Goal: Information Seeking & Learning: Learn about a topic

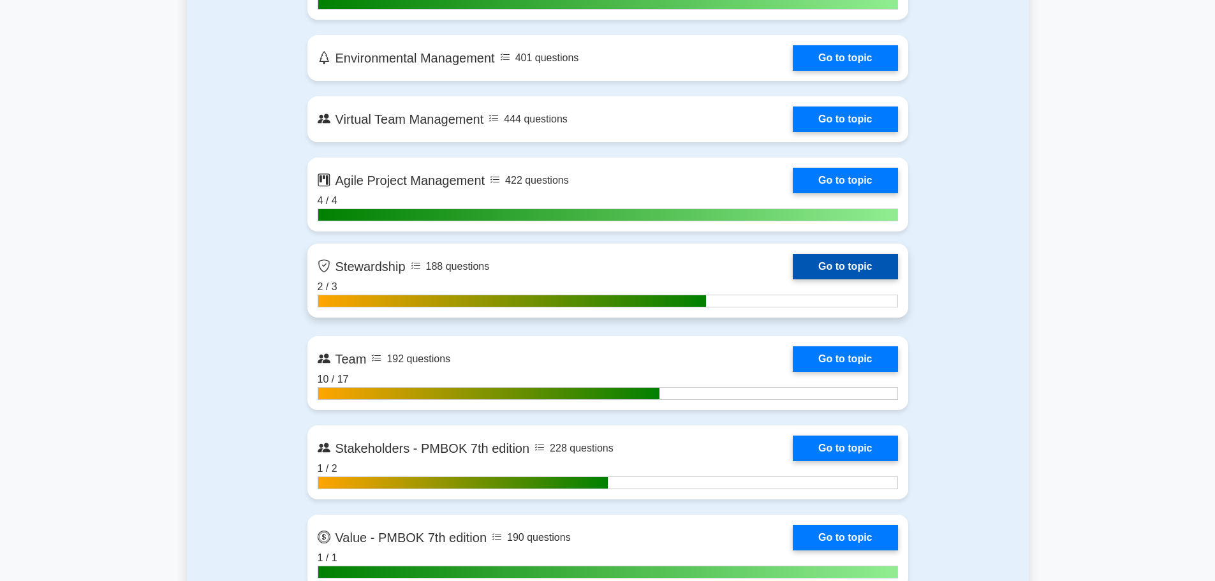
scroll to position [3096, 0]
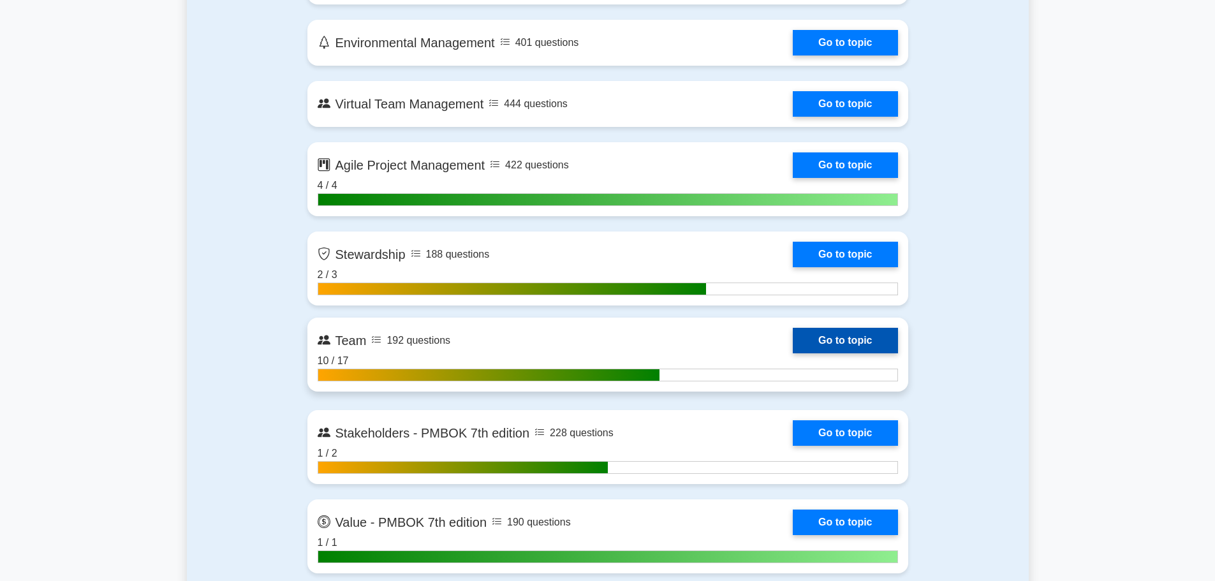
click at [793, 330] on link "Go to topic" at bounding box center [845, 341] width 105 height 26
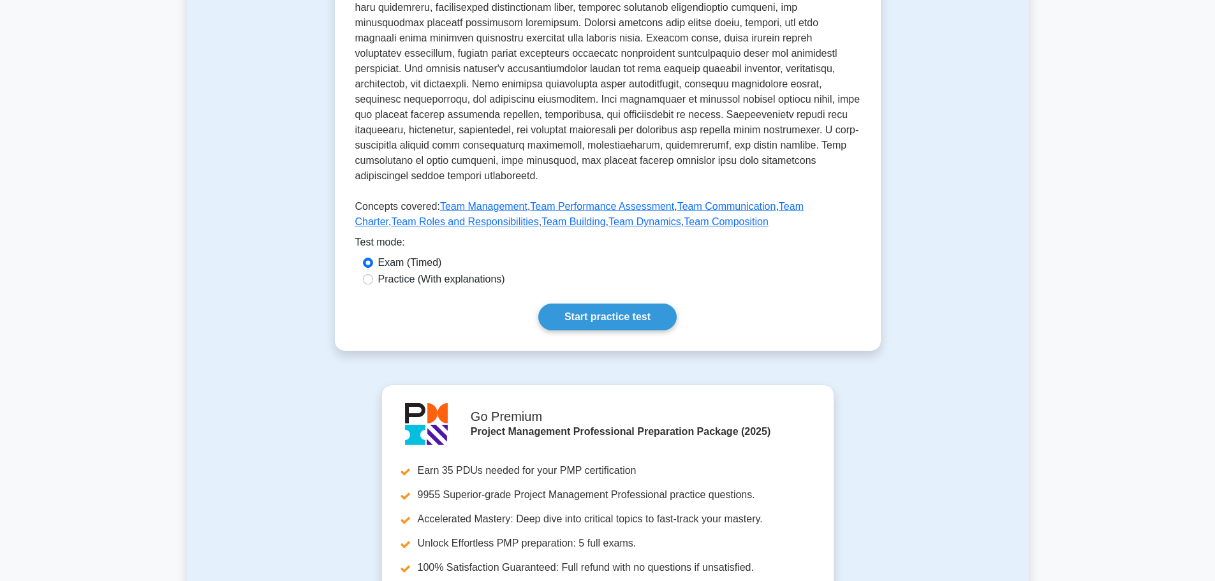
scroll to position [446, 0]
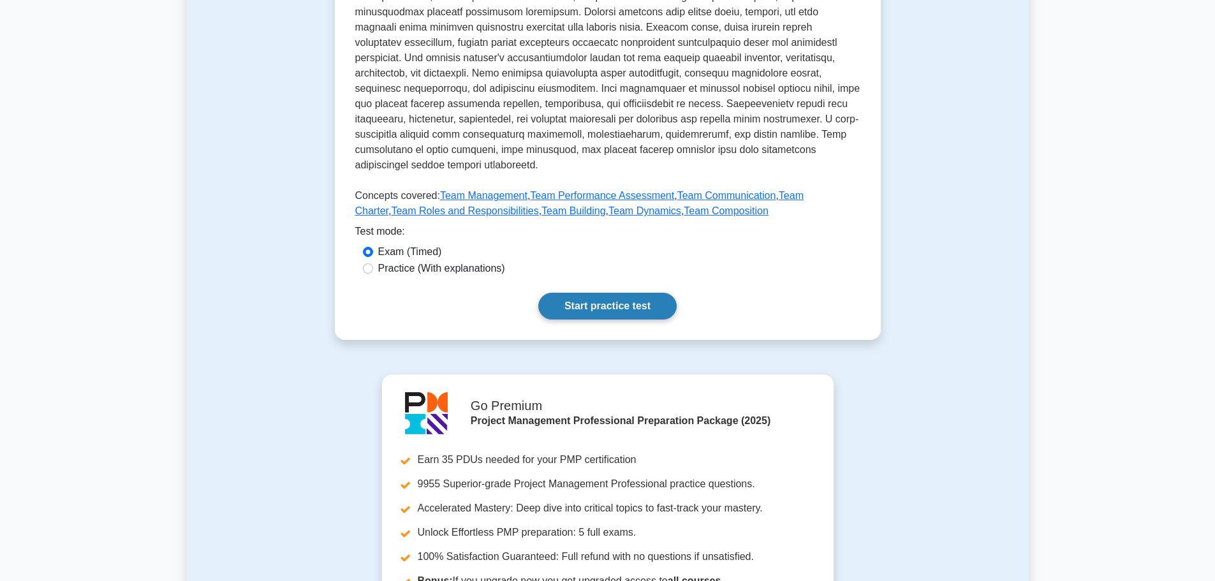
click at [596, 293] on link "Start practice test" at bounding box center [607, 306] width 138 height 27
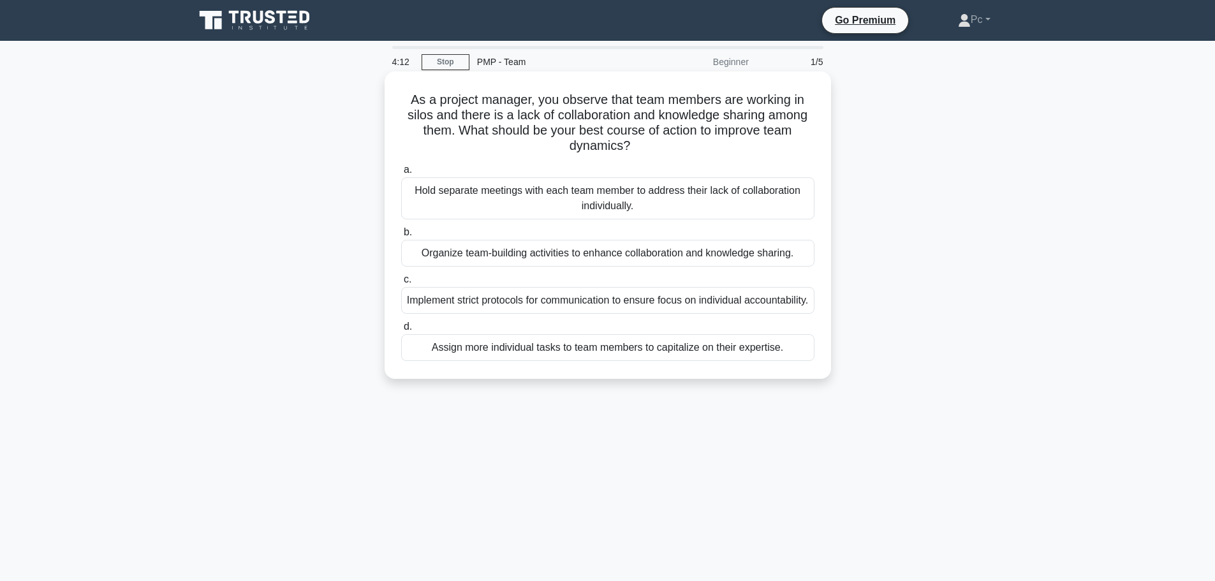
click at [609, 253] on div "Organize team-building activities to enhance collaboration and knowledge sharin…" at bounding box center [607, 253] width 413 height 27
click at [401, 237] on input "b. Organize team-building activities to enhance collaboration and knowledge sha…" at bounding box center [401, 232] width 0 height 8
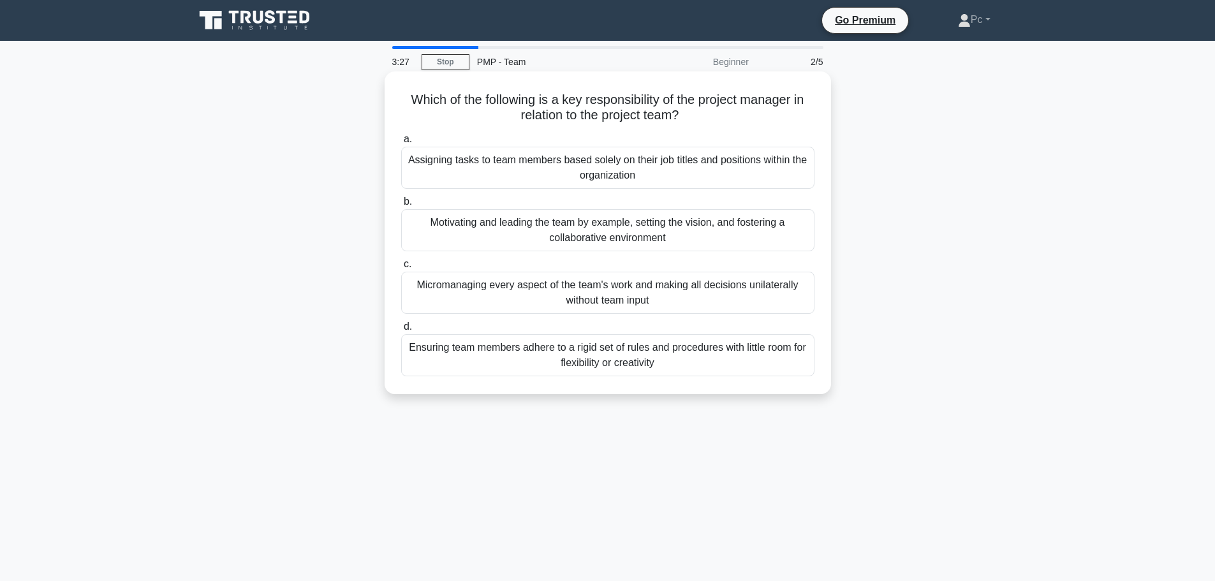
click at [621, 228] on div "Motivating and leading the team by example, setting the vision, and fostering a…" at bounding box center [607, 230] width 413 height 42
click at [401, 206] on input "b. Motivating and leading the team by example, setting the vision, and fosterin…" at bounding box center [401, 202] width 0 height 8
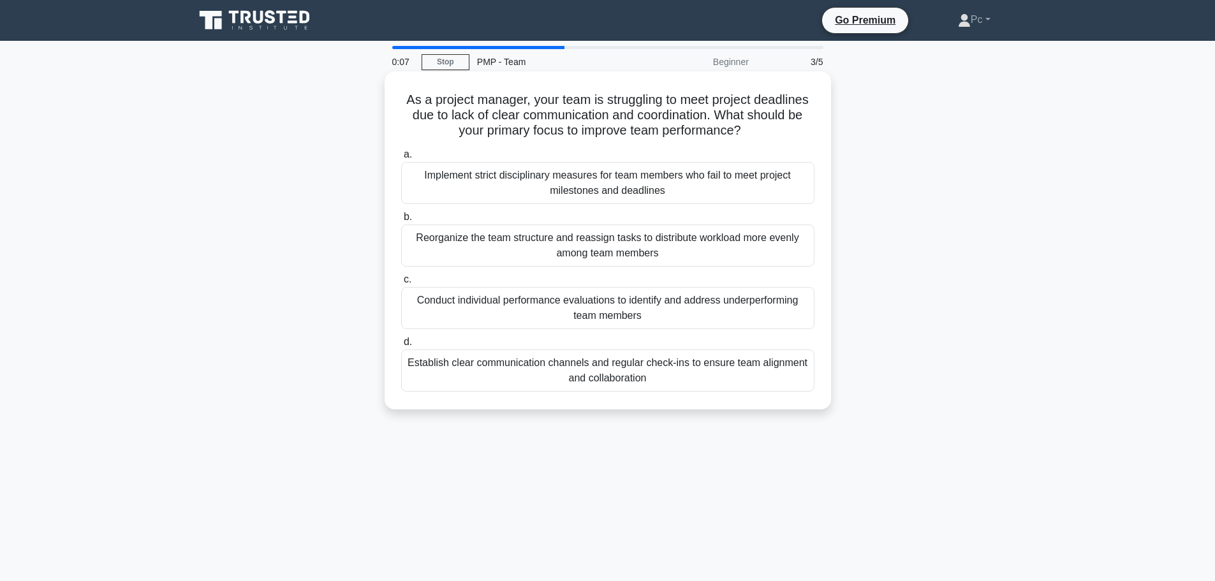
click at [769, 305] on div "Conduct individual performance evaluations to identify and address underperform…" at bounding box center [607, 308] width 413 height 42
click at [401, 284] on input "c. Conduct individual performance evaluations to identify and address underperf…" at bounding box center [401, 280] width 0 height 8
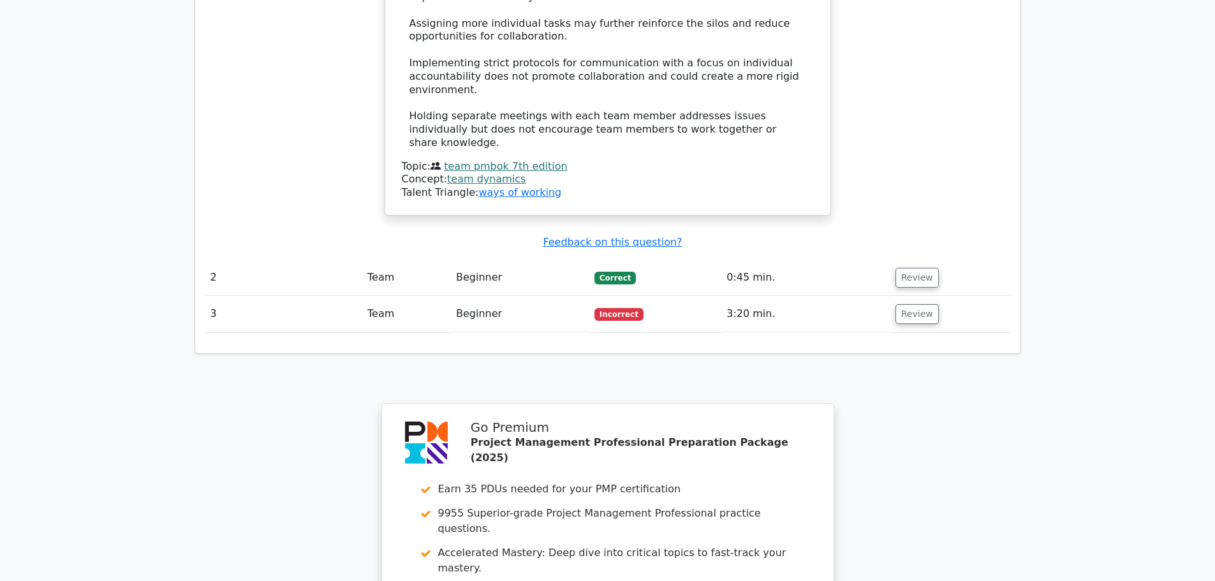
scroll to position [1467, 0]
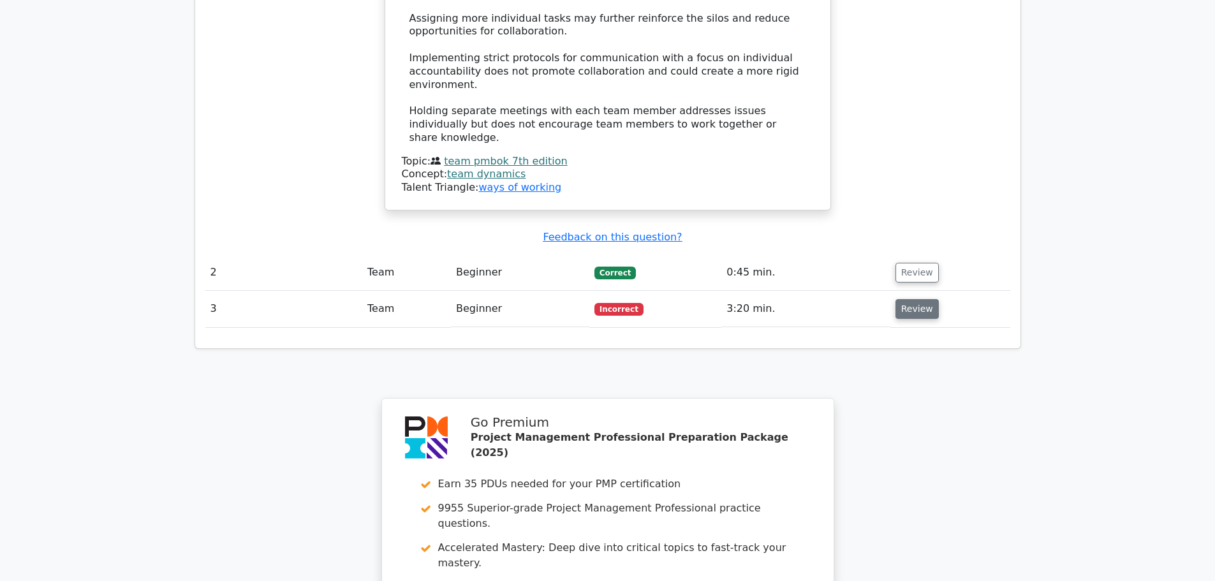
click at [913, 299] on button "Review" at bounding box center [916, 309] width 43 height 20
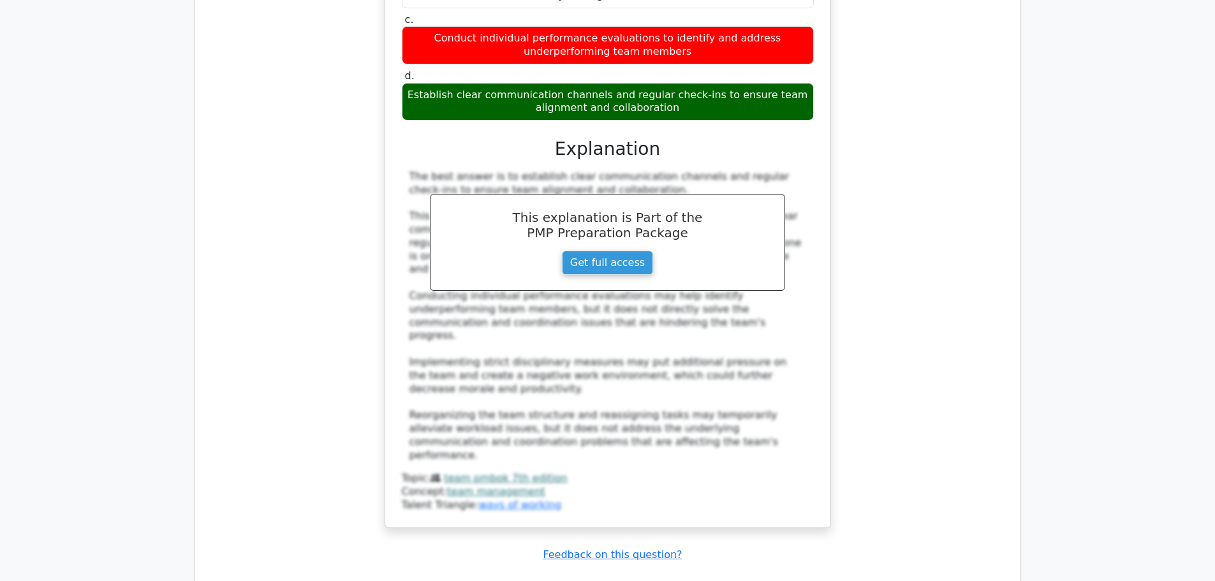
scroll to position [2455, 0]
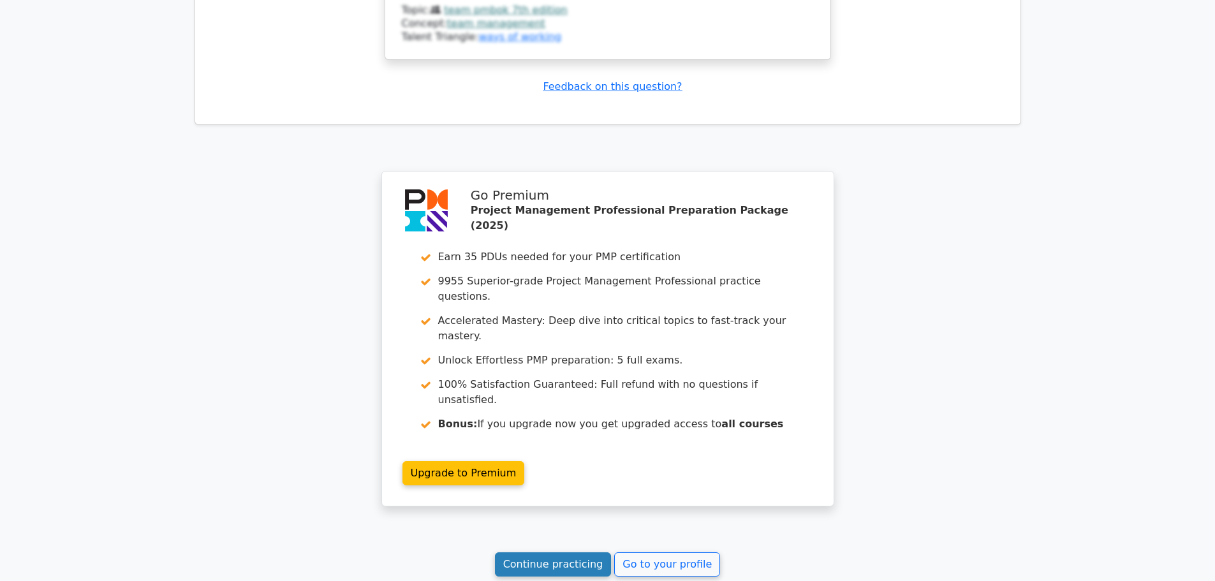
click at [560, 552] on link "Continue practicing" at bounding box center [553, 564] width 117 height 24
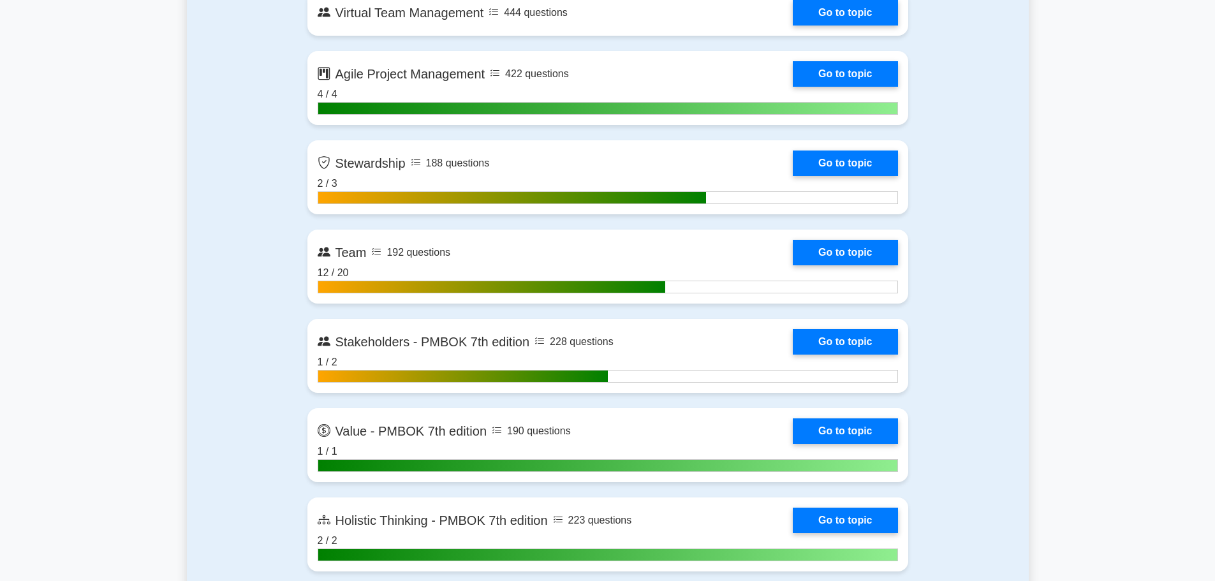
scroll to position [3189, 0]
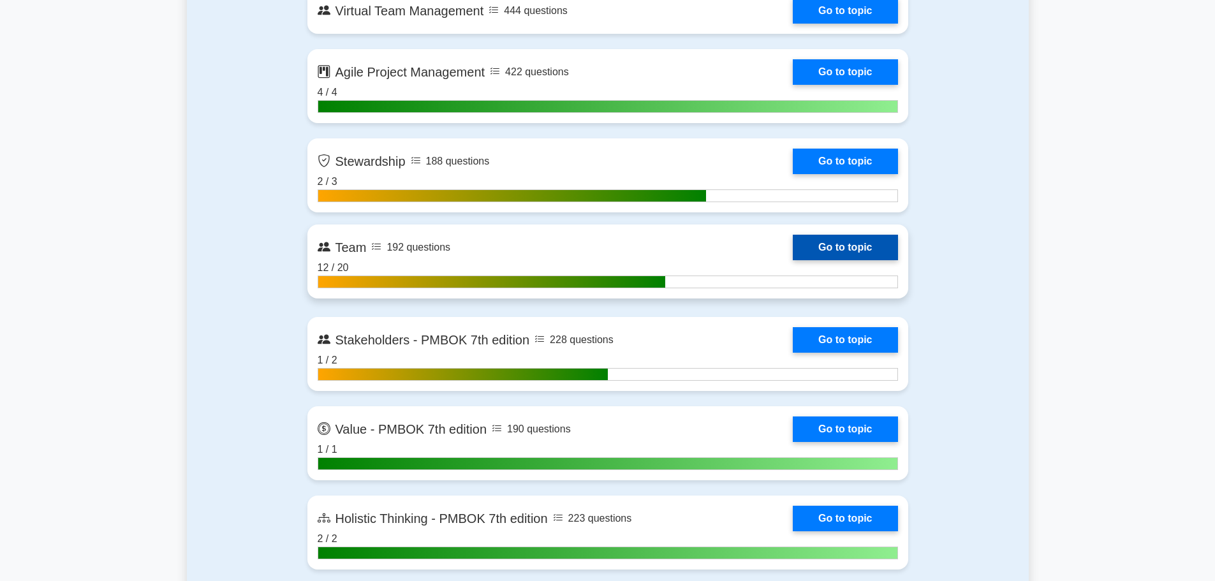
click at [793, 260] on link "Go to topic" at bounding box center [845, 248] width 105 height 26
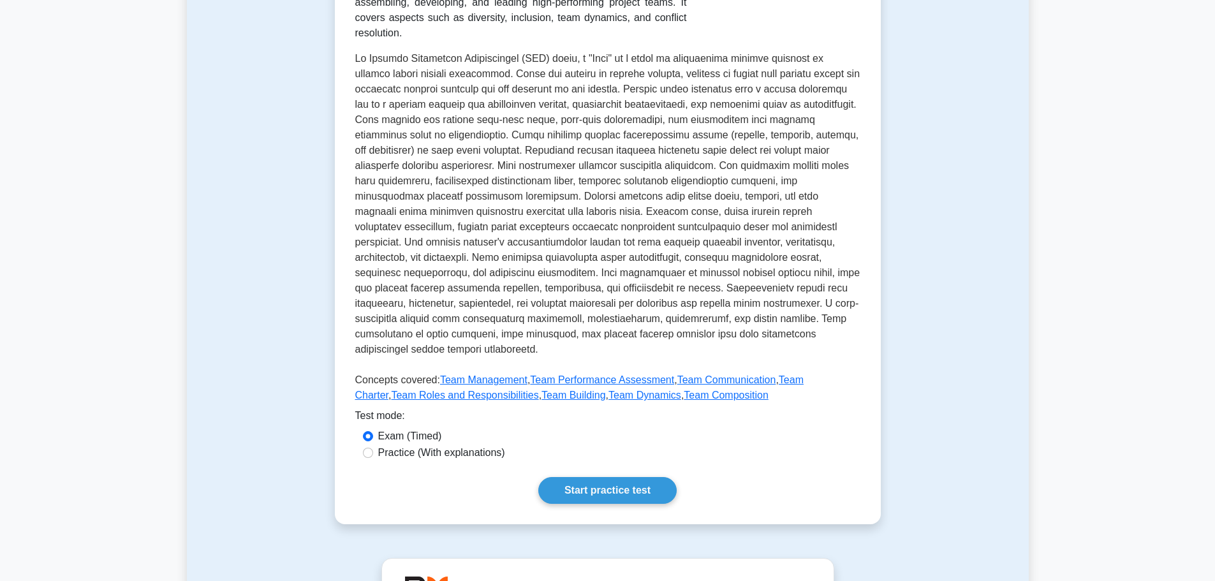
scroll to position [319, 0]
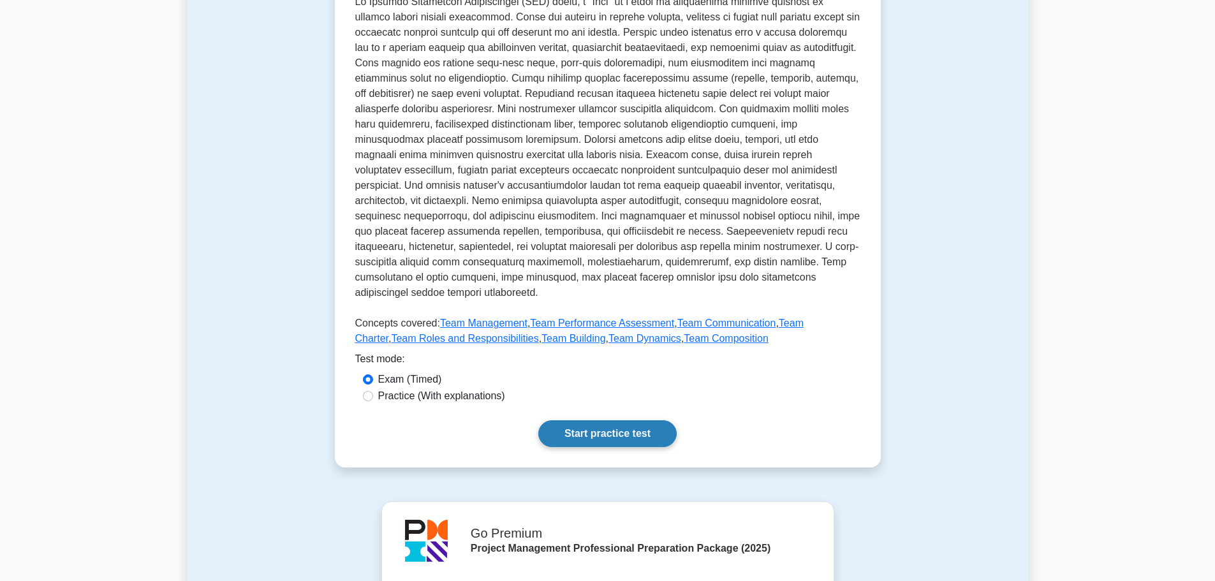
click at [613, 425] on link "Start practice test" at bounding box center [607, 433] width 138 height 27
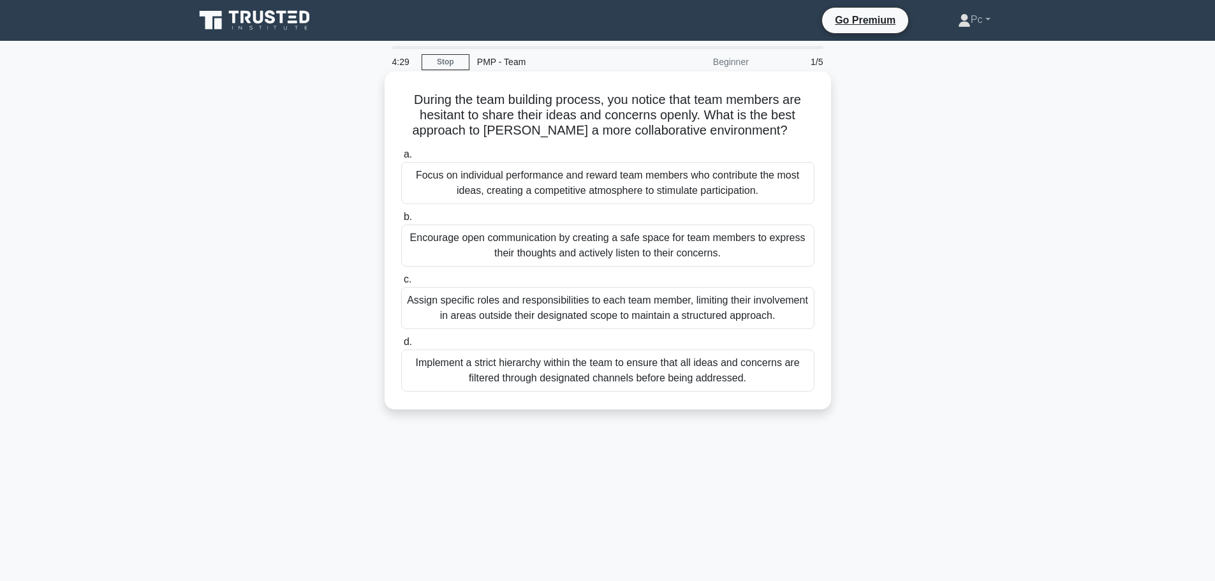
click at [751, 256] on div "Encourage open communication by creating a safe space for team members to expre…" at bounding box center [607, 245] width 413 height 42
click at [401, 221] on input "b. Encourage open communication by creating a safe space for team members to ex…" at bounding box center [401, 217] width 0 height 8
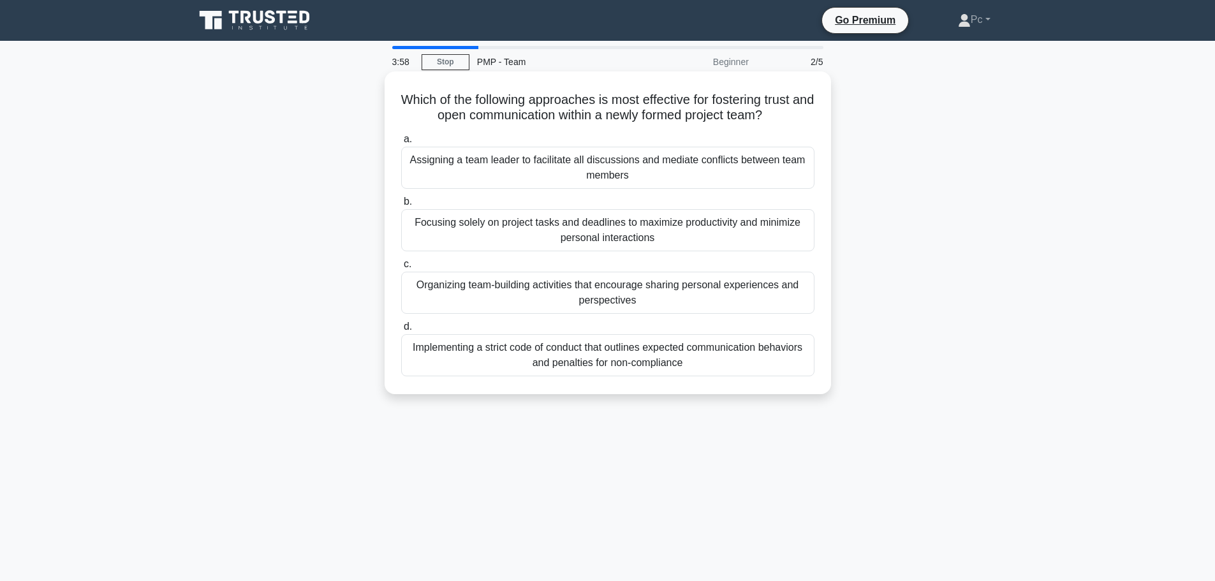
click at [630, 304] on div "Organizing team-building activities that encourage sharing personal experiences…" at bounding box center [607, 293] width 413 height 42
click at [401, 268] on input "c. Organizing team-building activities that encourage sharing personal experien…" at bounding box center [401, 264] width 0 height 8
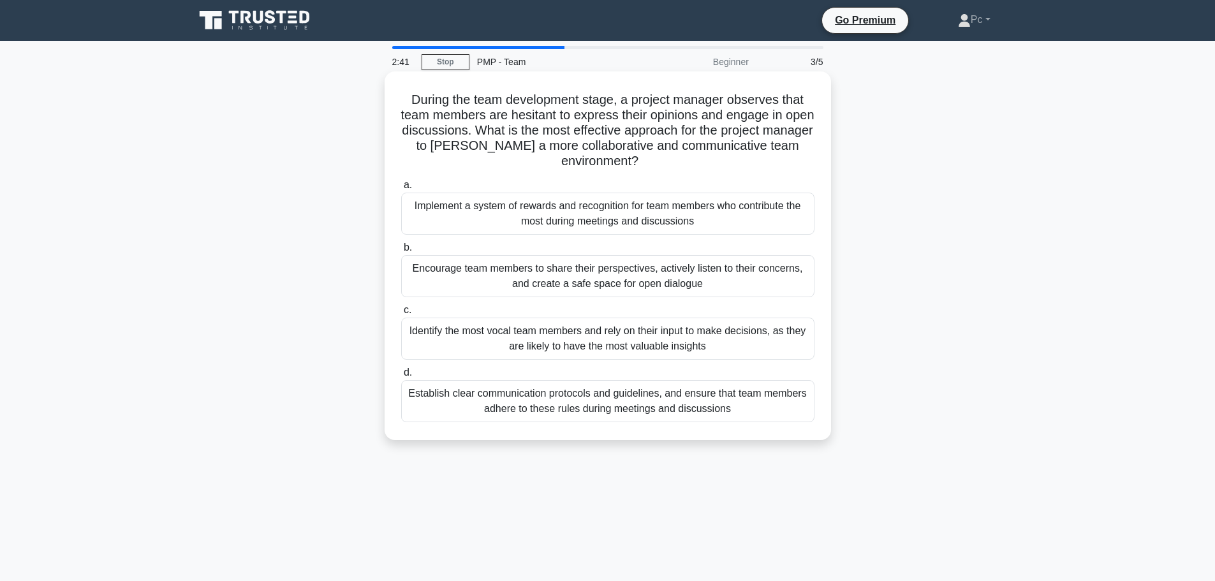
click at [614, 409] on div "Establish clear communication protocols and guidelines, and ensure that team me…" at bounding box center [607, 401] width 413 height 42
click at [401, 377] on input "d. Establish clear communication protocols and guidelines, and ensure that team…" at bounding box center [401, 373] width 0 height 8
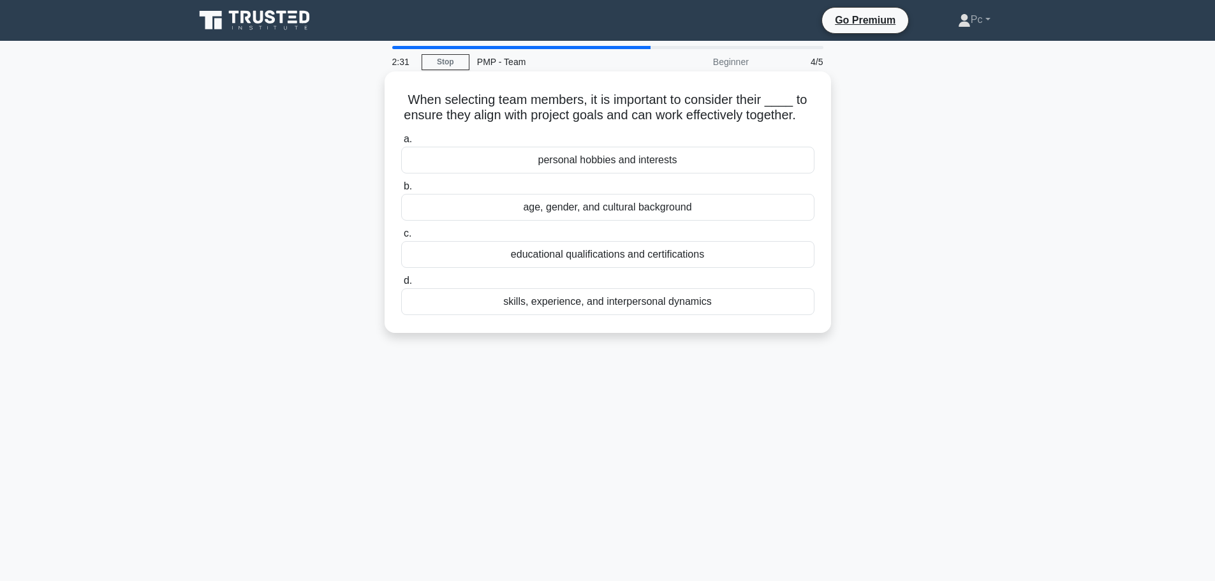
click at [677, 315] on div "skills, experience, and interpersonal dynamics" at bounding box center [607, 301] width 413 height 27
click at [401, 285] on input "d. skills, experience, and interpersonal dynamics" at bounding box center [401, 281] width 0 height 8
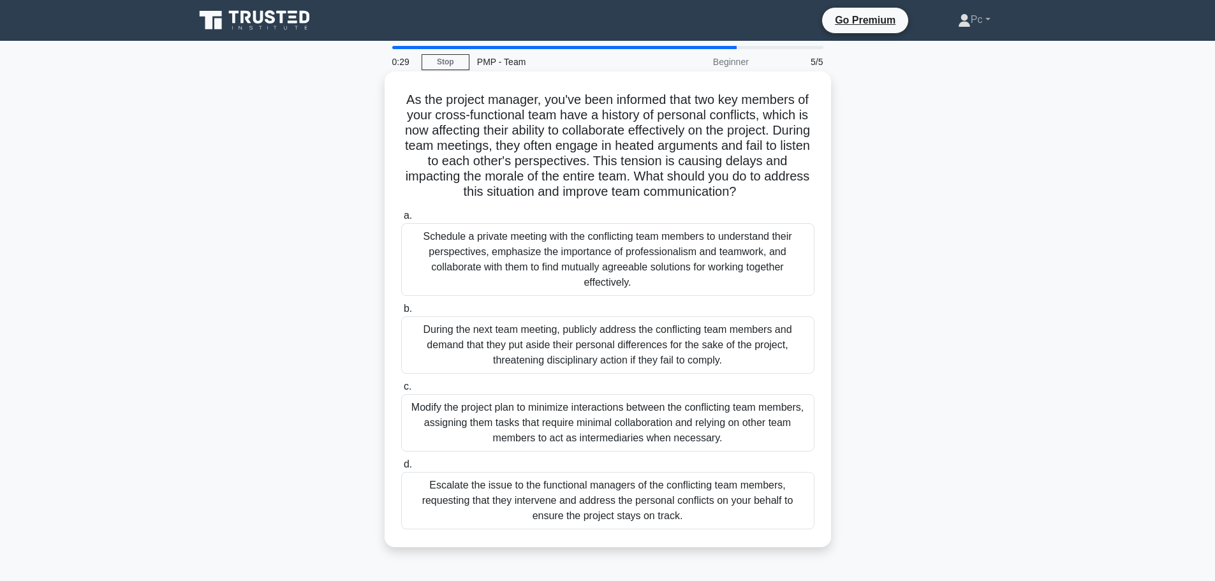
click at [659, 519] on div "Escalate the issue to the functional managers of the conflicting team members, …" at bounding box center [607, 500] width 413 height 57
click at [401, 469] on input "d. Escalate the issue to the functional managers of the conflicting team member…" at bounding box center [401, 464] width 0 height 8
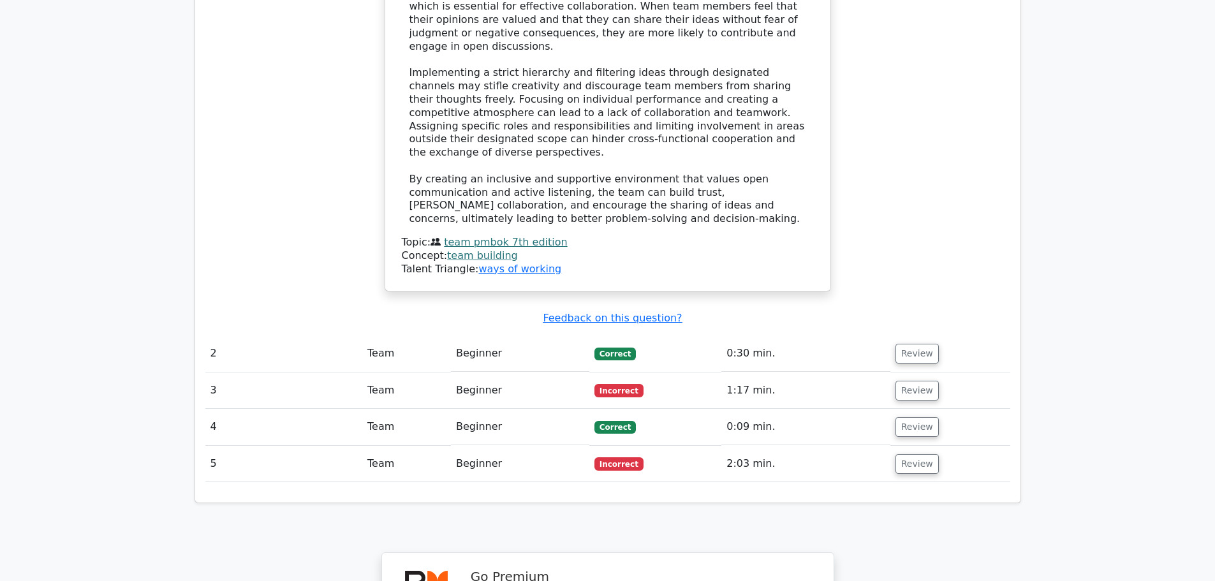
scroll to position [1530, 0]
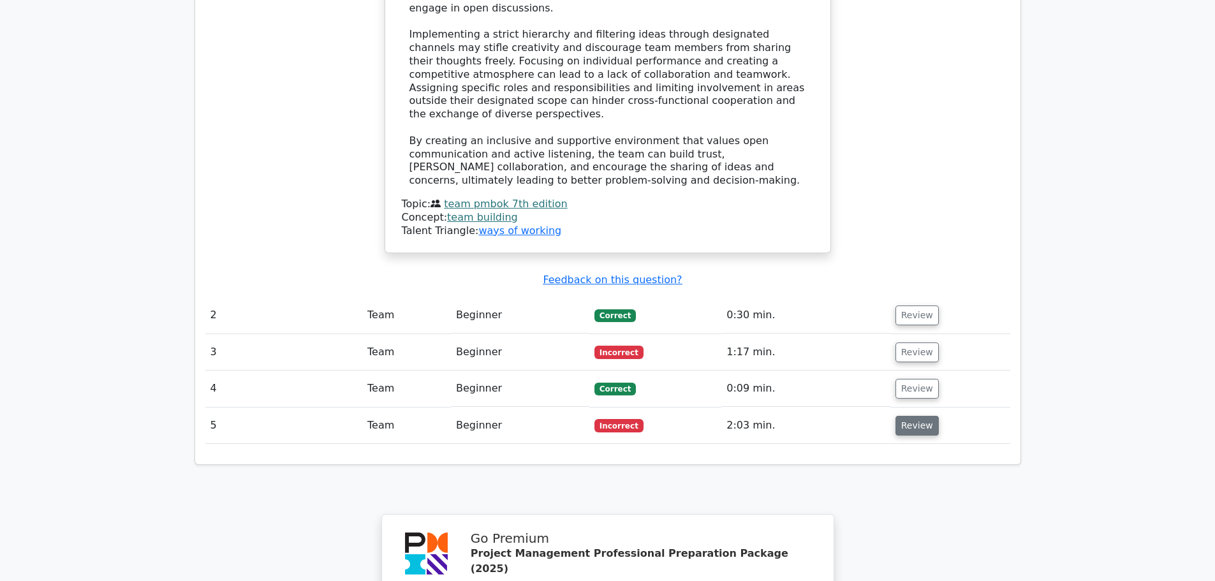
click at [909, 416] on button "Review" at bounding box center [916, 426] width 43 height 20
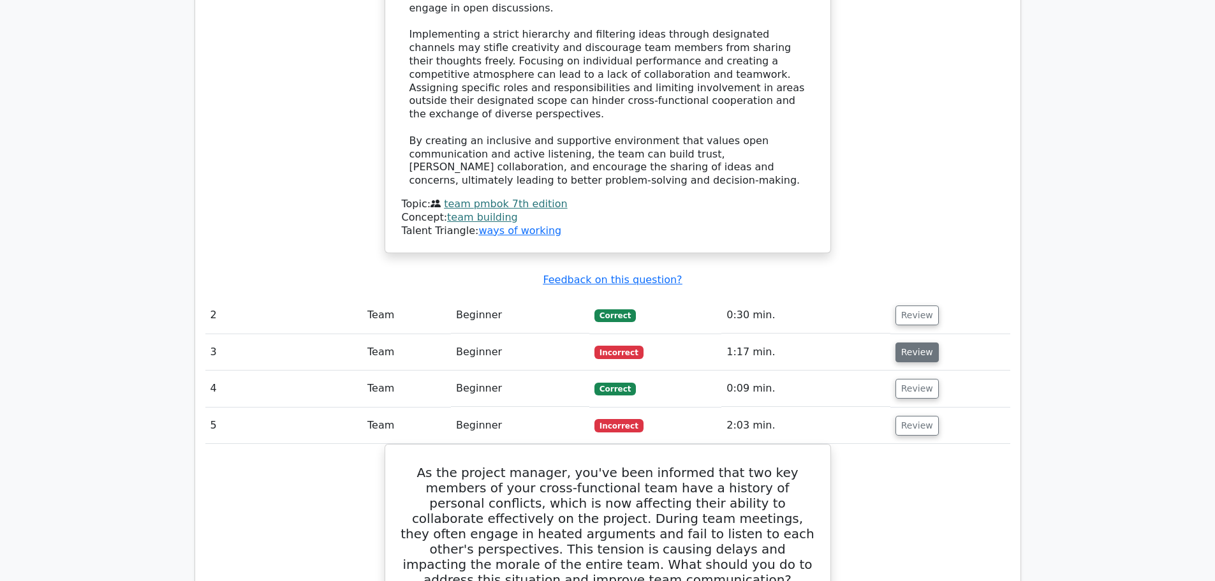
click at [905, 342] on button "Review" at bounding box center [916, 352] width 43 height 20
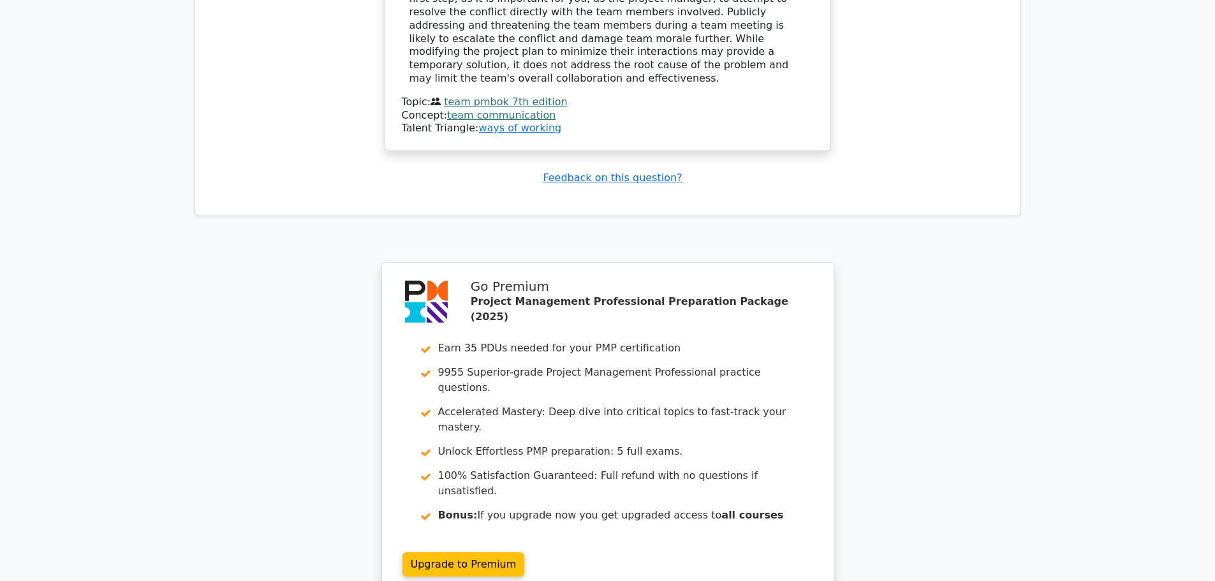
scroll to position [3379, 0]
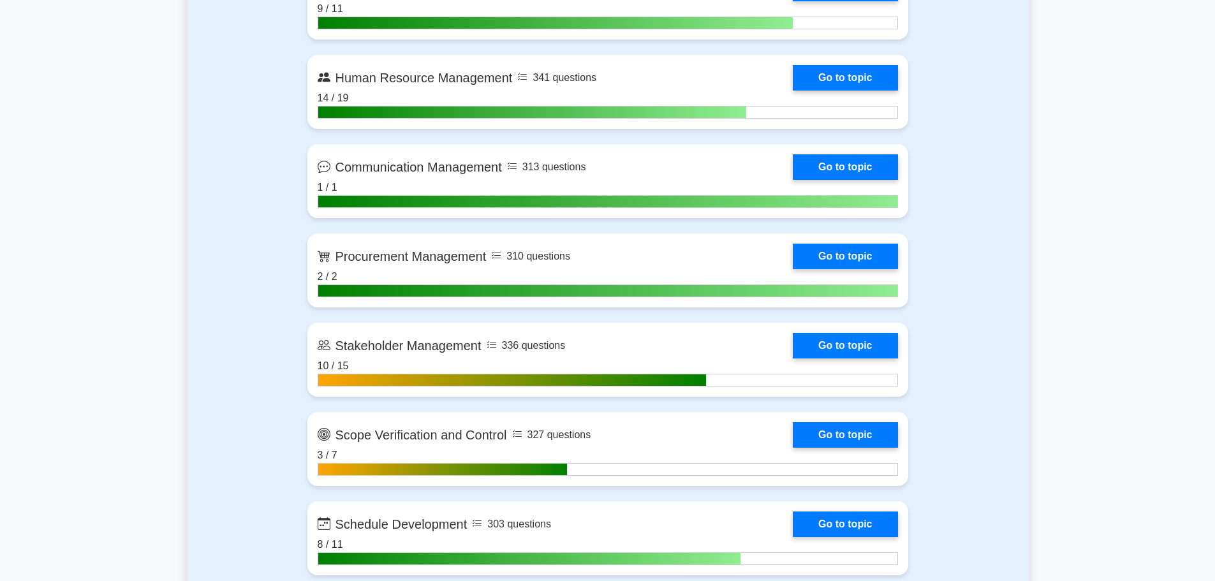
scroll to position [1403, 0]
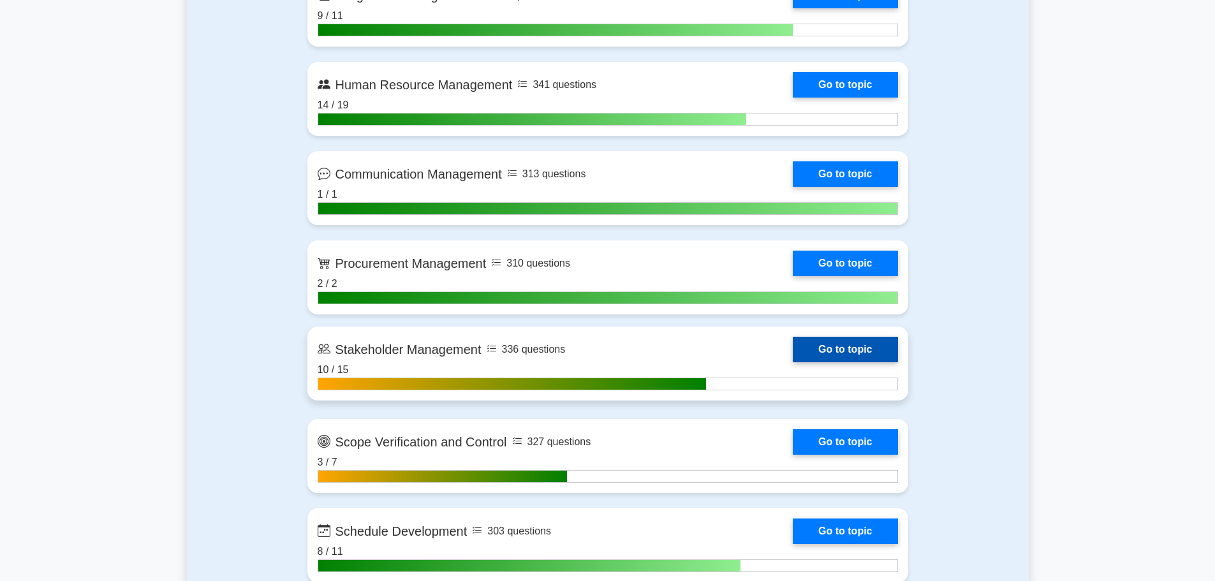
click at [793, 355] on link "Go to topic" at bounding box center [845, 350] width 105 height 26
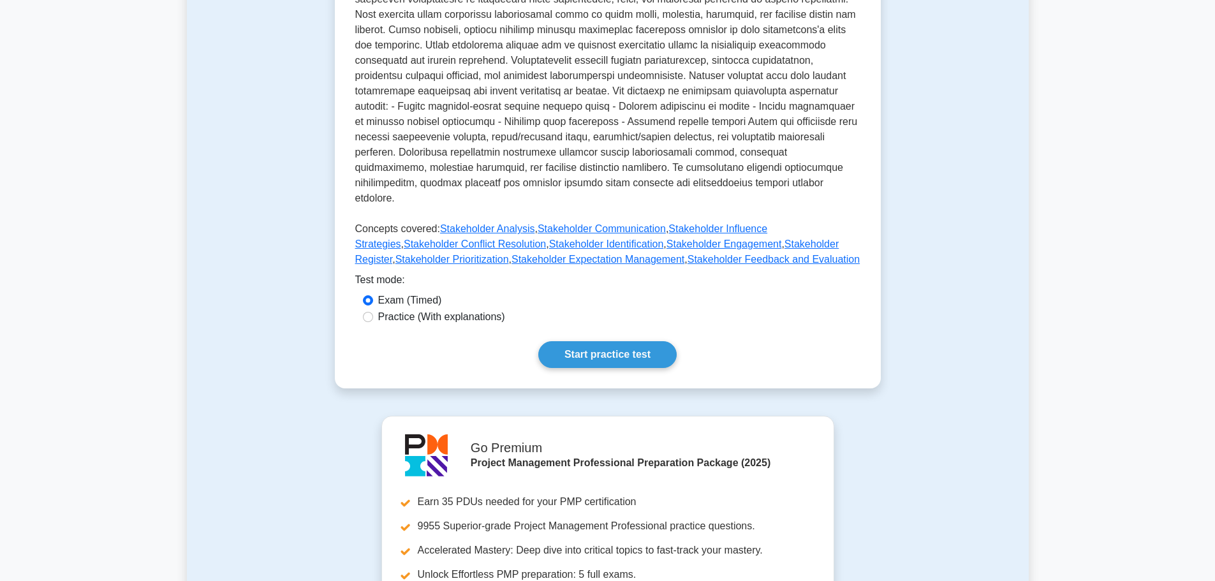
scroll to position [446, 0]
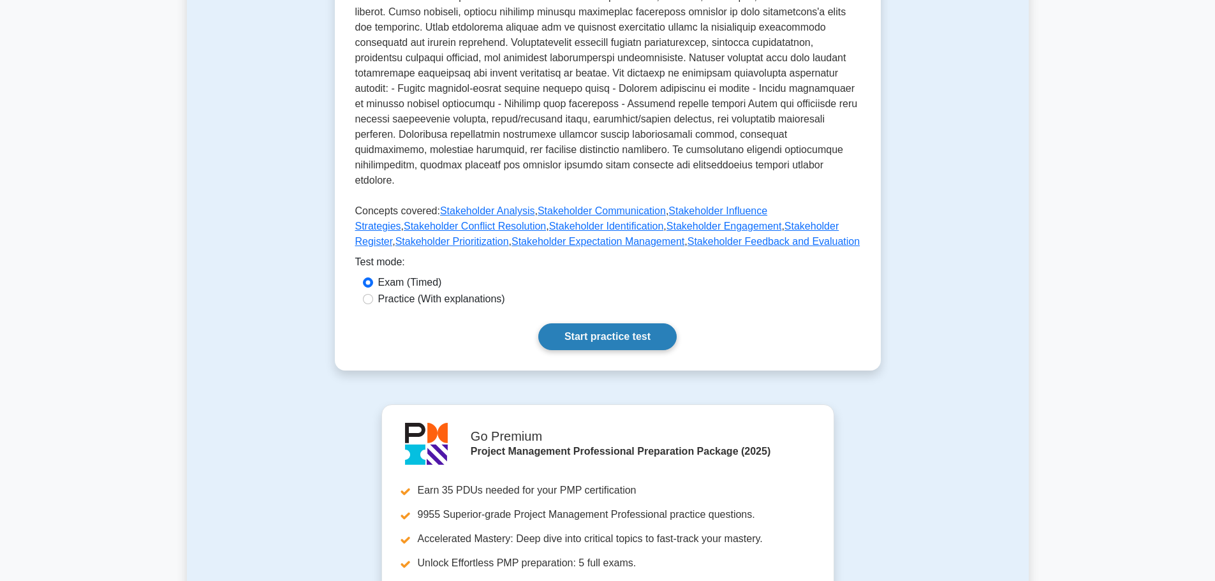
click at [595, 330] on link "Start practice test" at bounding box center [607, 336] width 138 height 27
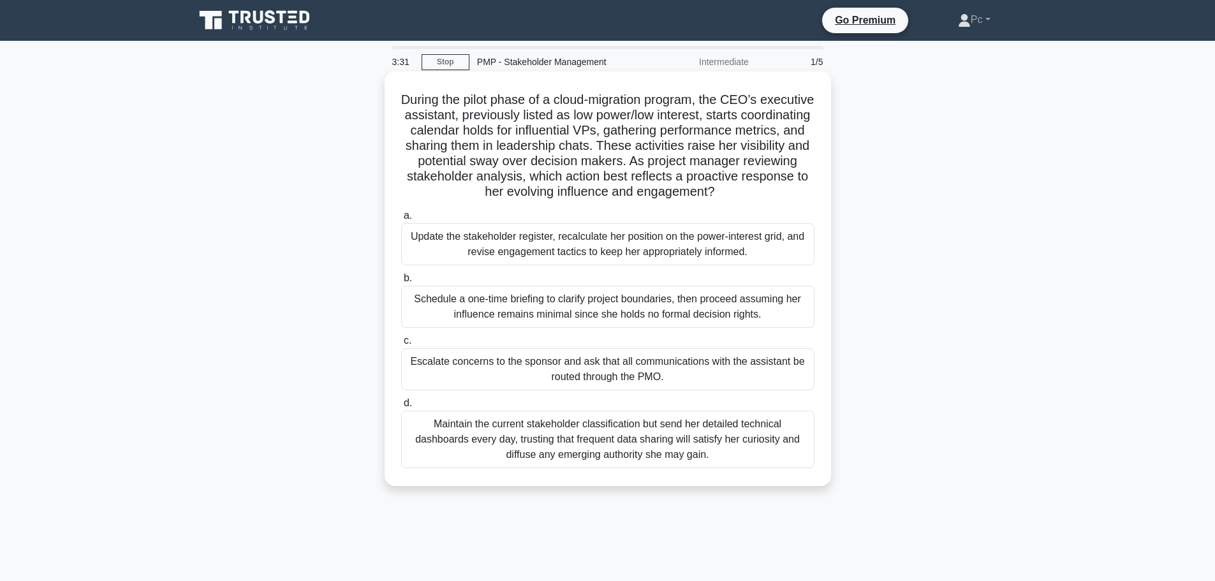
click at [603, 453] on div "Maintain the current stakeholder classification but send her detailed technical…" at bounding box center [607, 439] width 413 height 57
click at [401, 408] on input "d. Maintain the current stakeholder classification but send her detailed techni…" at bounding box center [401, 403] width 0 height 8
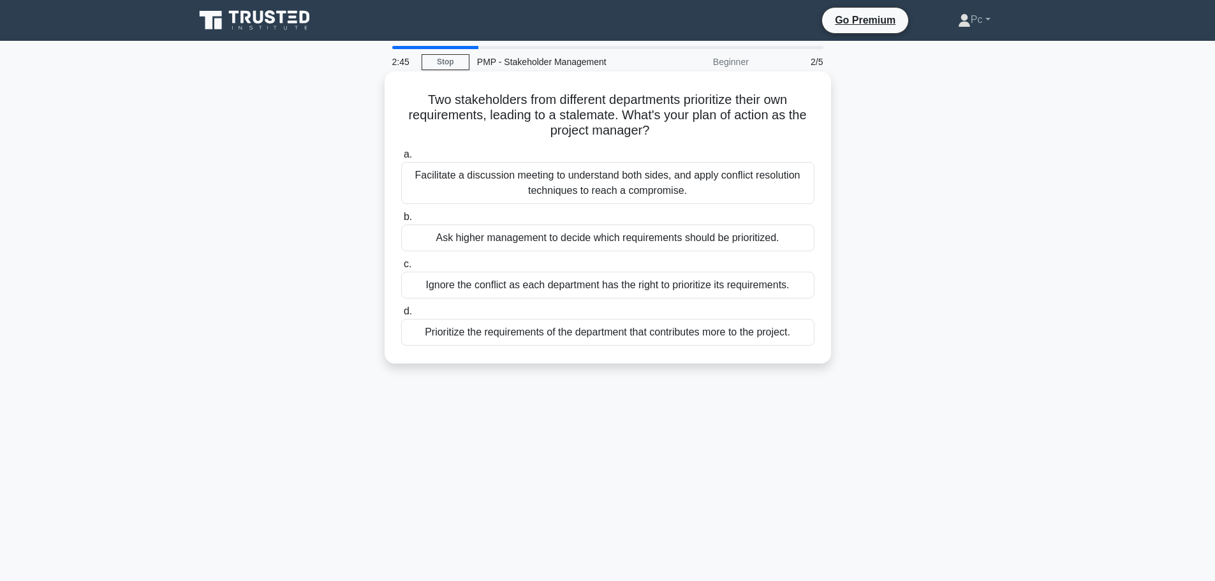
click at [623, 195] on div "Facilitate a discussion meeting to understand both sides, and apply conflict re…" at bounding box center [607, 183] width 413 height 42
click at [401, 159] on input "a. Facilitate a discussion meeting to understand both sides, and apply conflict…" at bounding box center [401, 155] width 0 height 8
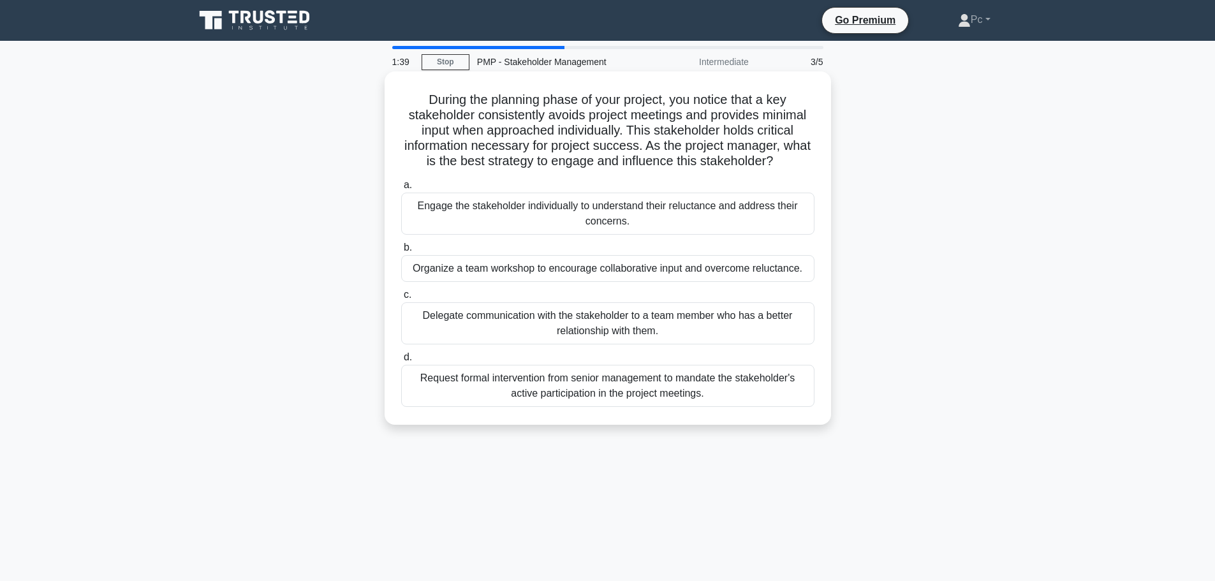
click at [605, 383] on div "Request formal intervention from senior management to mandate the stakeholder's…" at bounding box center [607, 386] width 413 height 42
click at [401, 362] on input "d. Request formal intervention from senior management to mandate the stakeholde…" at bounding box center [401, 357] width 0 height 8
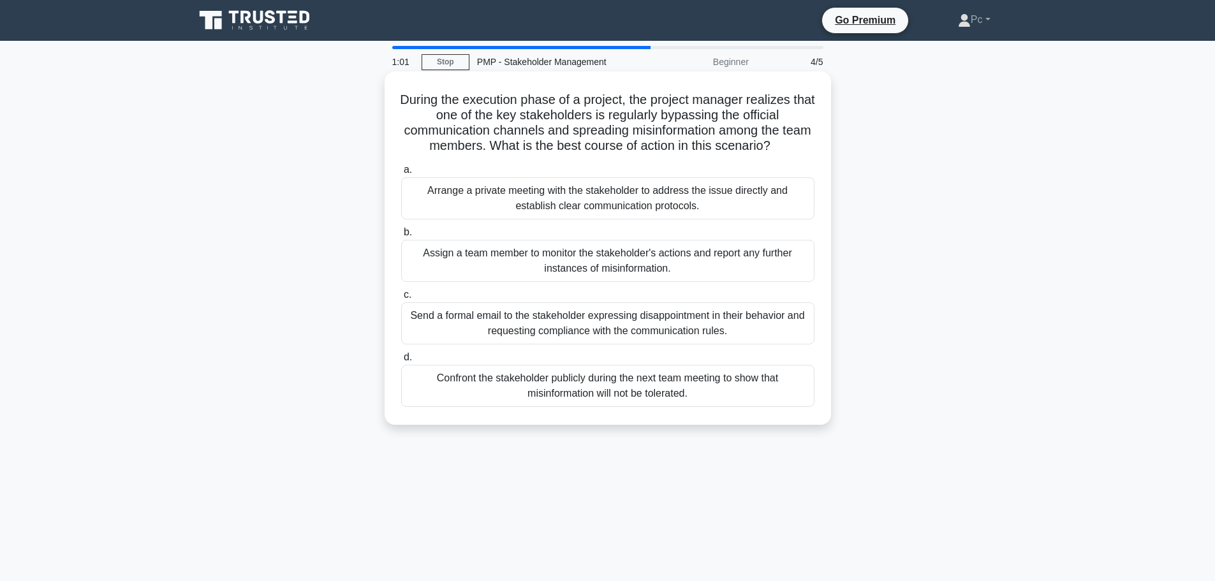
click at [626, 202] on div "Arrange a private meeting with the stakeholder to address the issue directly an…" at bounding box center [607, 198] width 413 height 42
click at [401, 174] on input "a. Arrange a private meeting with the stakeholder to address the issue directly…" at bounding box center [401, 170] width 0 height 8
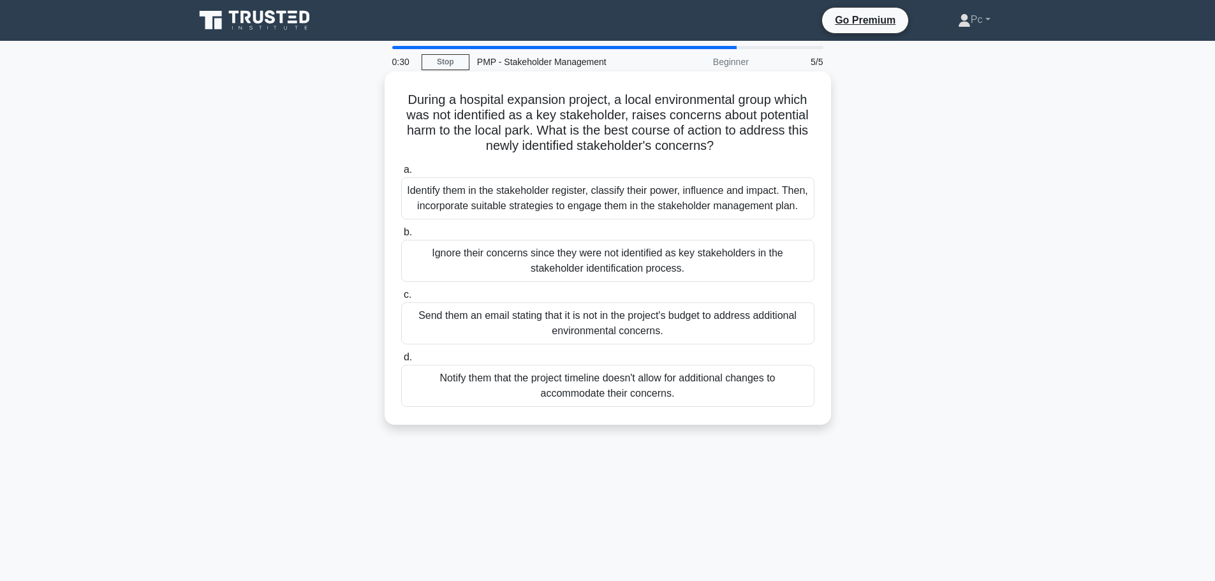
click at [670, 200] on div "Identify them in the stakeholder register, classify their power, influence and …" at bounding box center [607, 198] width 413 height 42
click at [401, 174] on input "a. Identify them in the stakeholder register, classify their power, influence a…" at bounding box center [401, 170] width 0 height 8
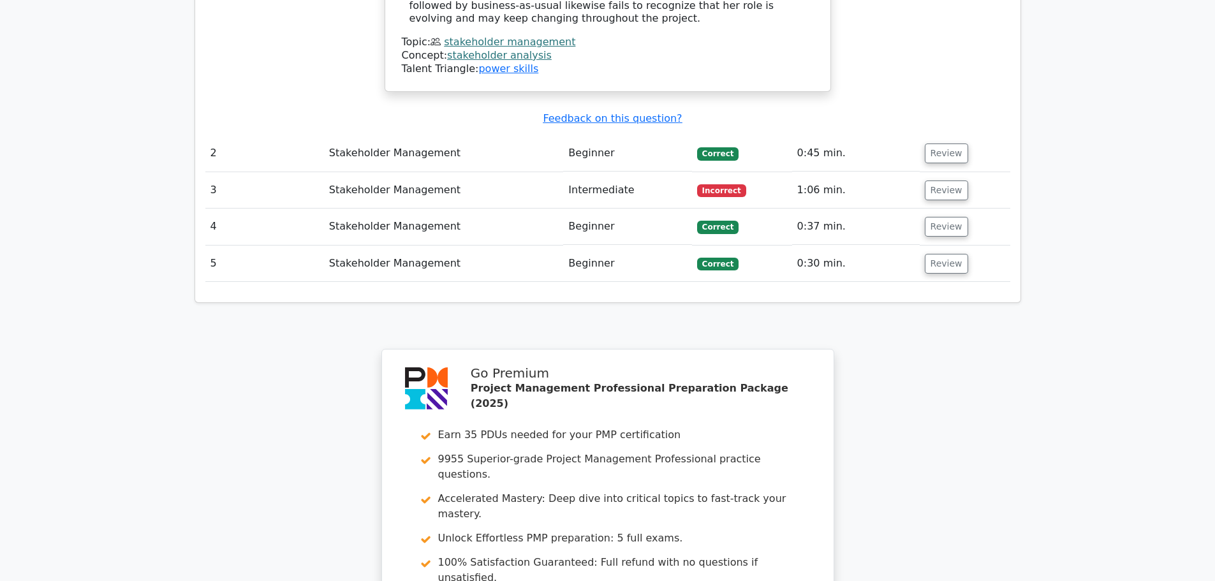
scroll to position [1594, 0]
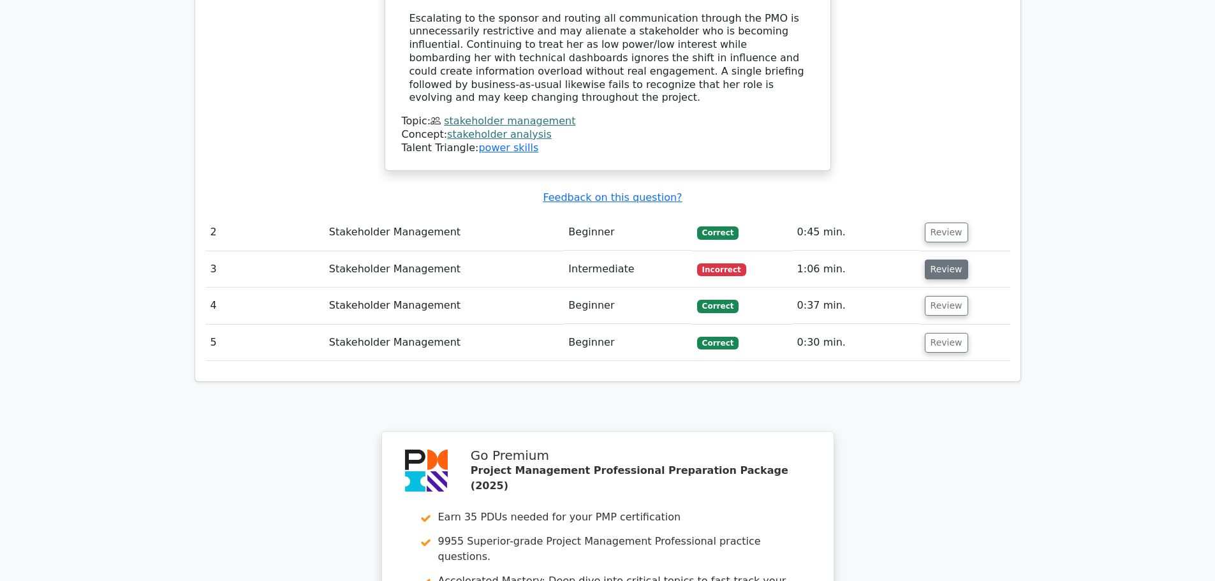
click at [939, 260] on button "Review" at bounding box center [946, 270] width 43 height 20
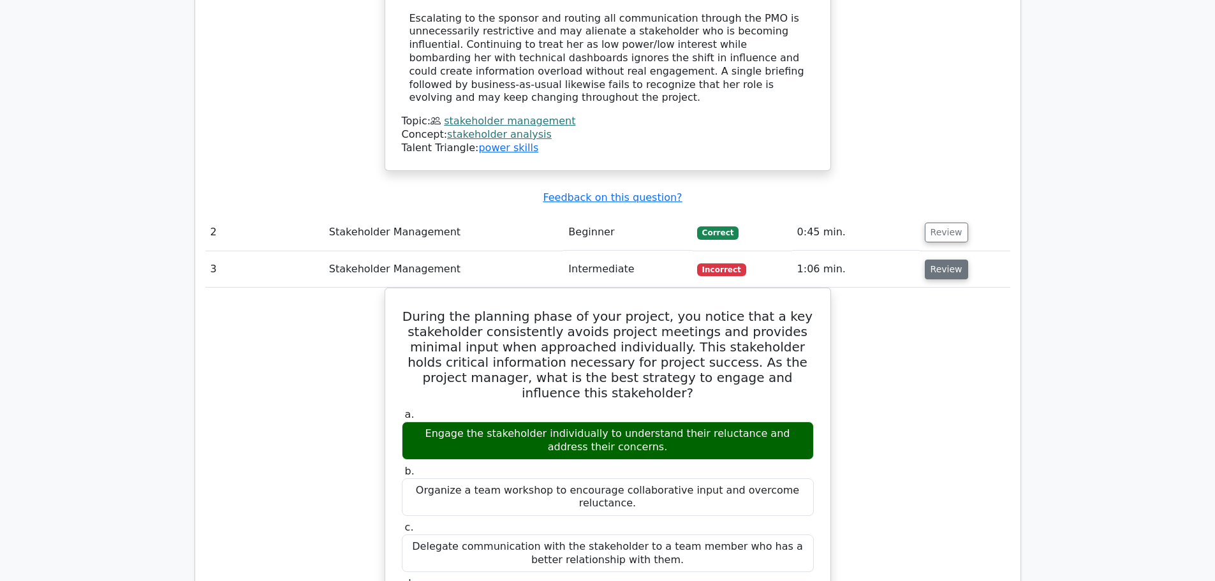
click at [942, 260] on button "Review" at bounding box center [946, 270] width 43 height 20
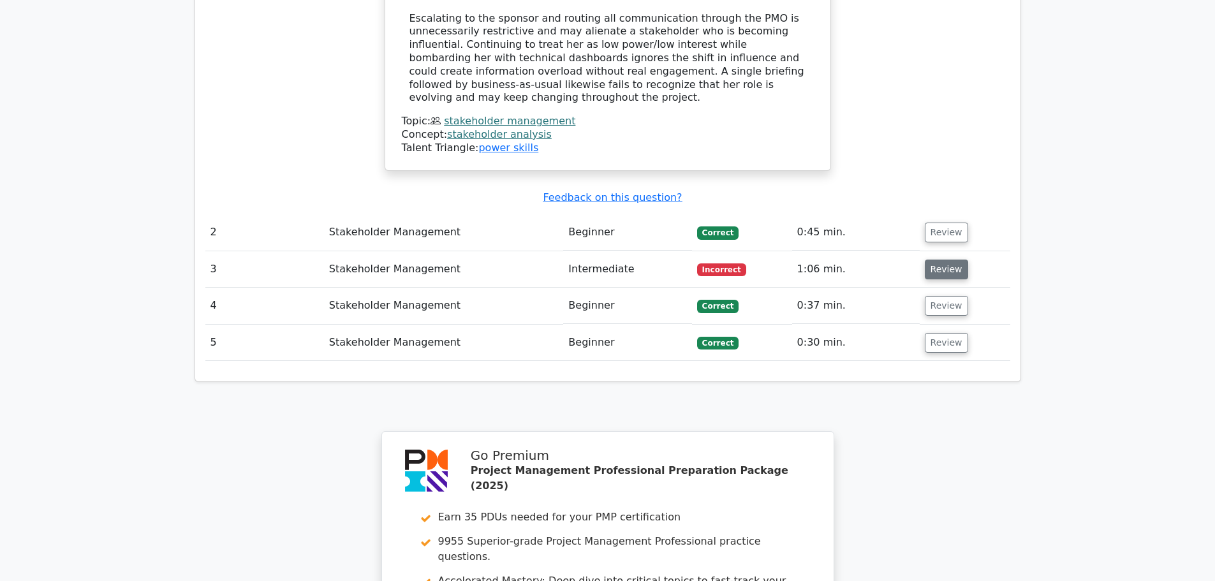
click at [936, 260] on button "Review" at bounding box center [946, 270] width 43 height 20
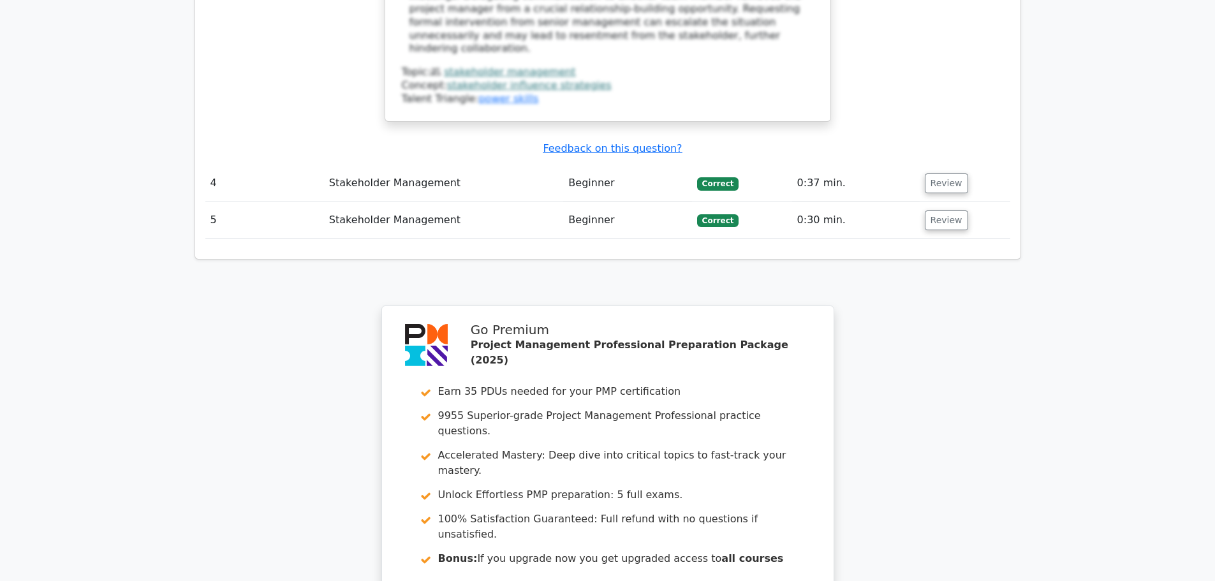
scroll to position [2539, 0]
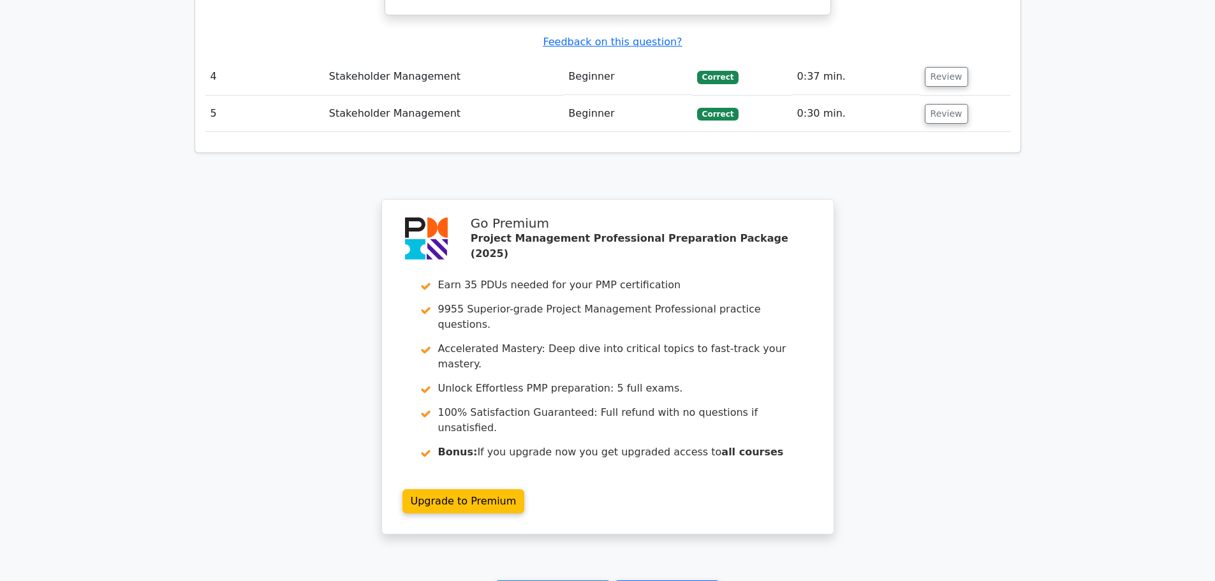
click at [545, 580] on link "Continue practicing" at bounding box center [553, 592] width 117 height 24
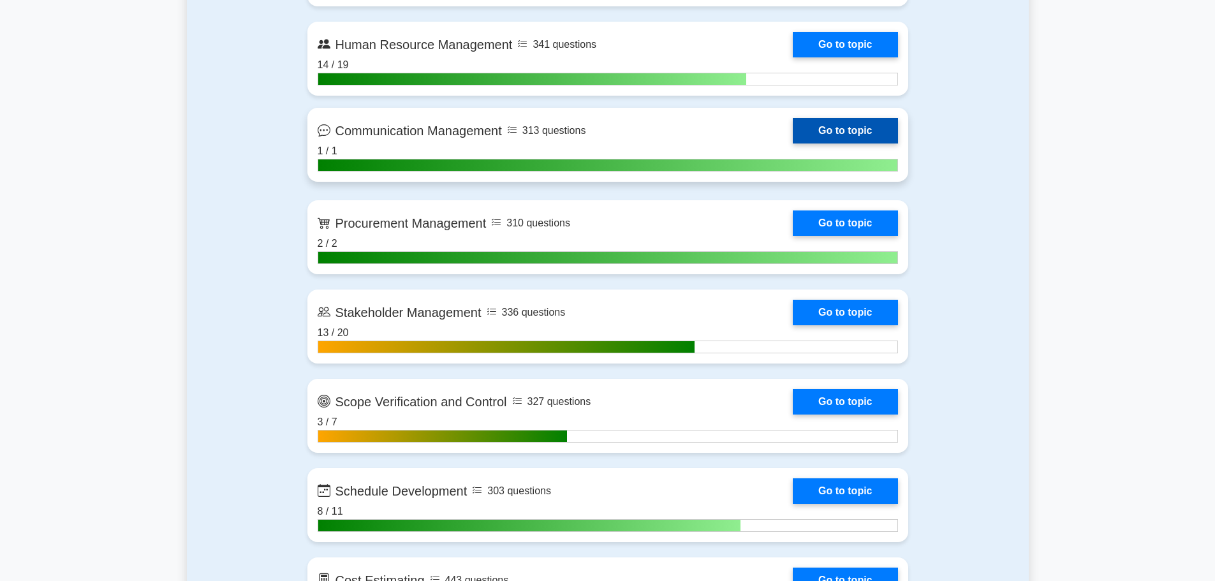
scroll to position [1467, 0]
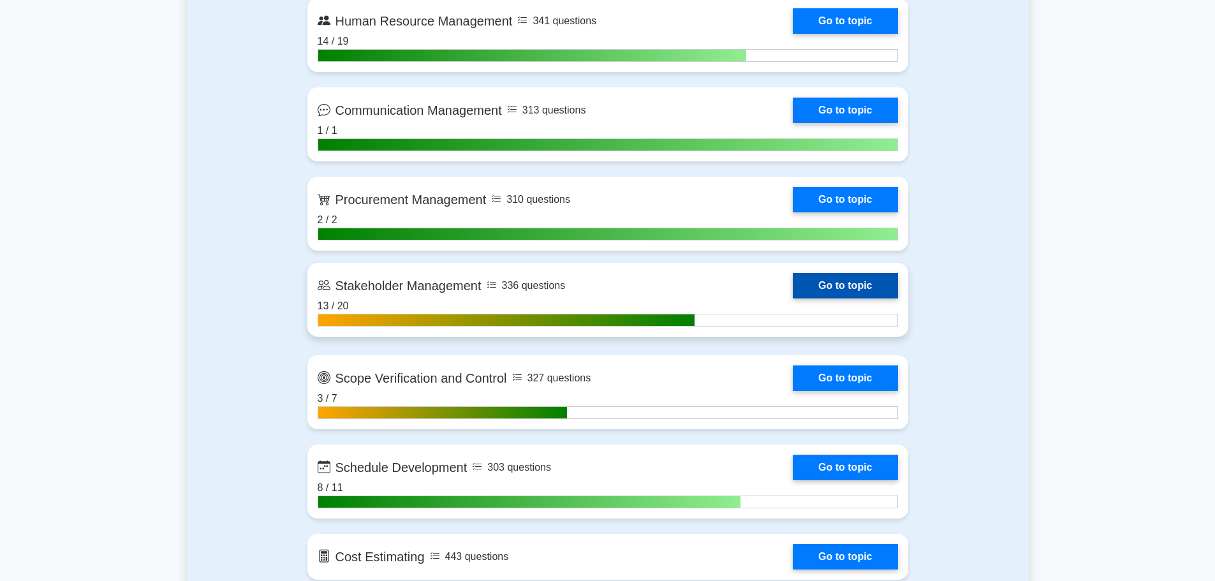
click at [793, 293] on link "Go to topic" at bounding box center [845, 286] width 105 height 26
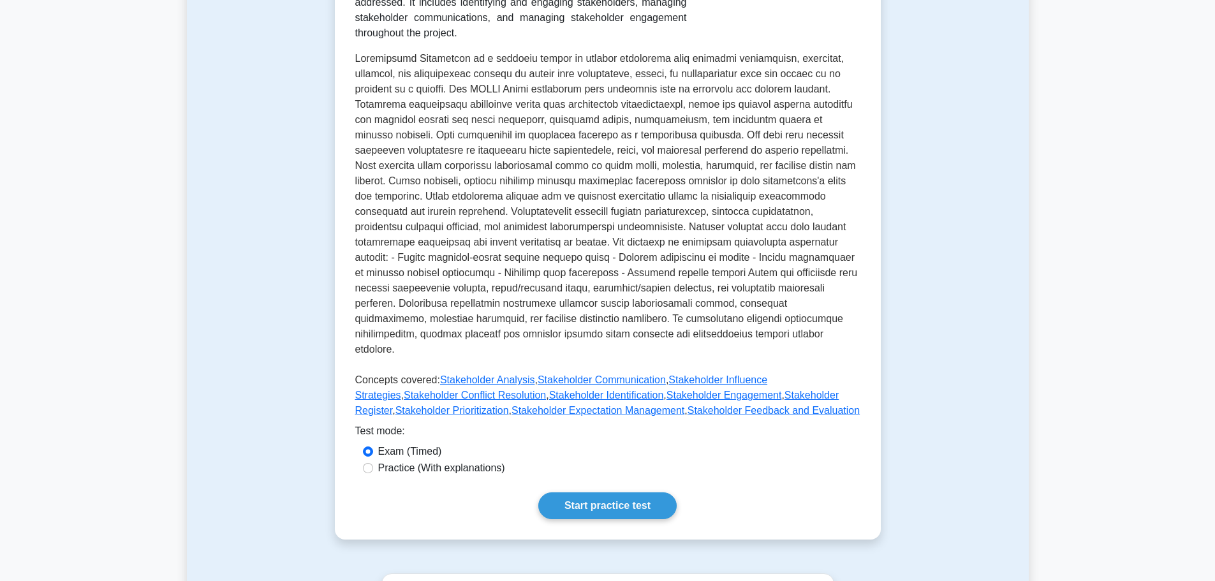
scroll to position [319, 0]
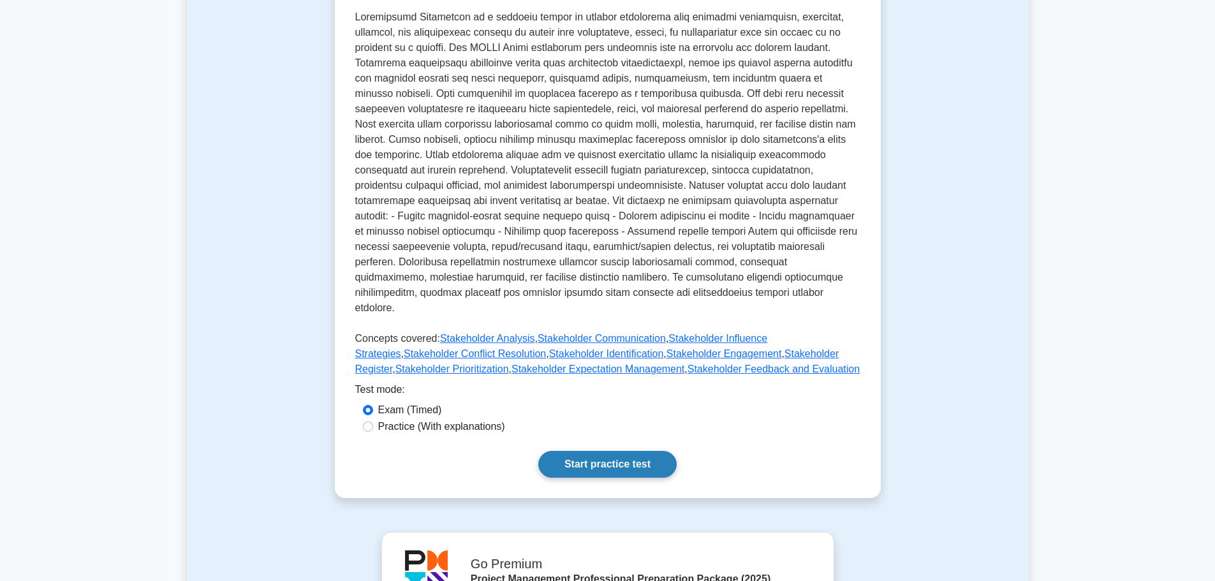
click at [600, 458] on link "Start practice test" at bounding box center [607, 464] width 138 height 27
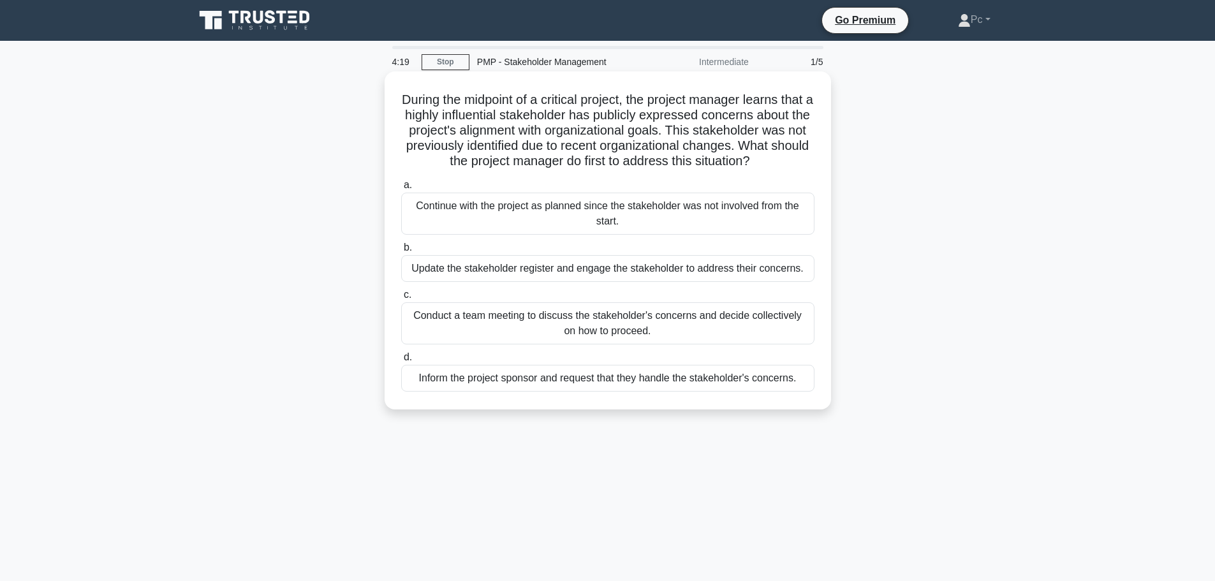
click at [590, 281] on div "Update the stakeholder register and engage the stakeholder to address their con…" at bounding box center [607, 268] width 413 height 27
click at [401, 252] on input "b. Update the stakeholder register and engage the stakeholder to address their …" at bounding box center [401, 248] width 0 height 8
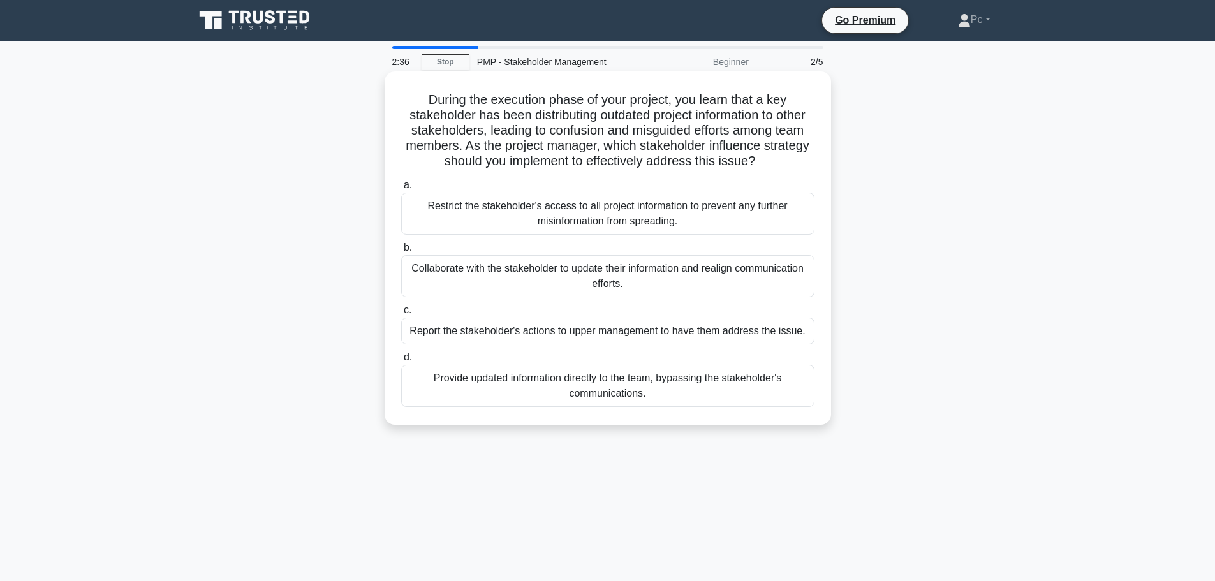
click at [600, 218] on div "Restrict the stakeholder's access to all project information to prevent any fur…" at bounding box center [607, 214] width 413 height 42
click at [401, 189] on input "a. Restrict the stakeholder's access to all project information to prevent any …" at bounding box center [401, 185] width 0 height 8
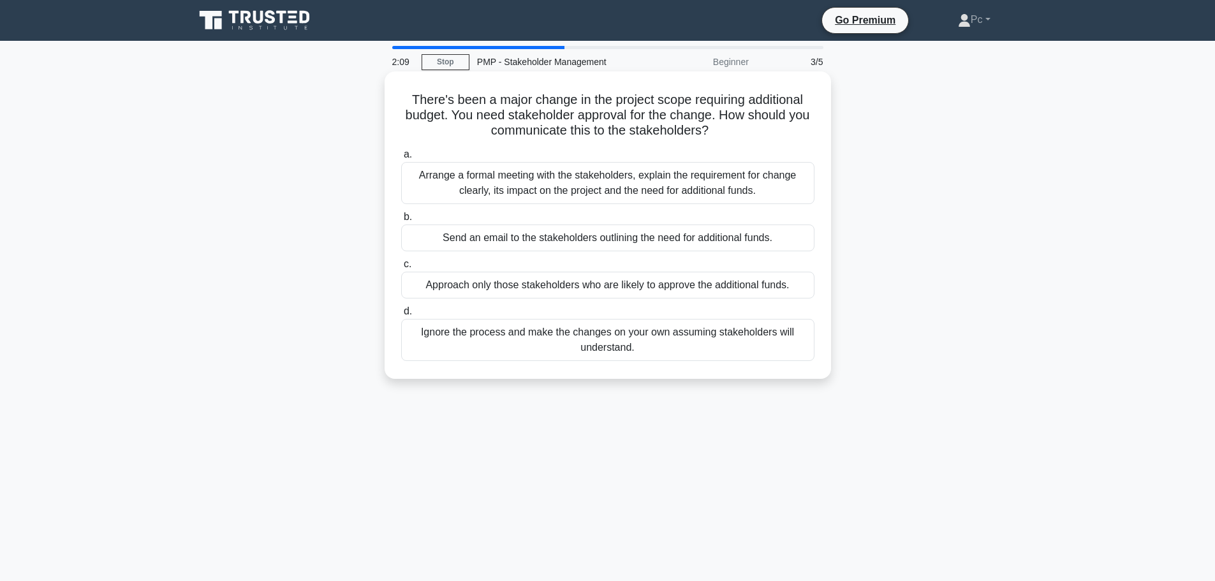
click at [608, 191] on div "Arrange a formal meeting with the stakeholders, explain the requirement for cha…" at bounding box center [607, 183] width 413 height 42
click at [401, 159] on input "a. Arrange a formal meeting with the stakeholders, explain the requirement for …" at bounding box center [401, 155] width 0 height 8
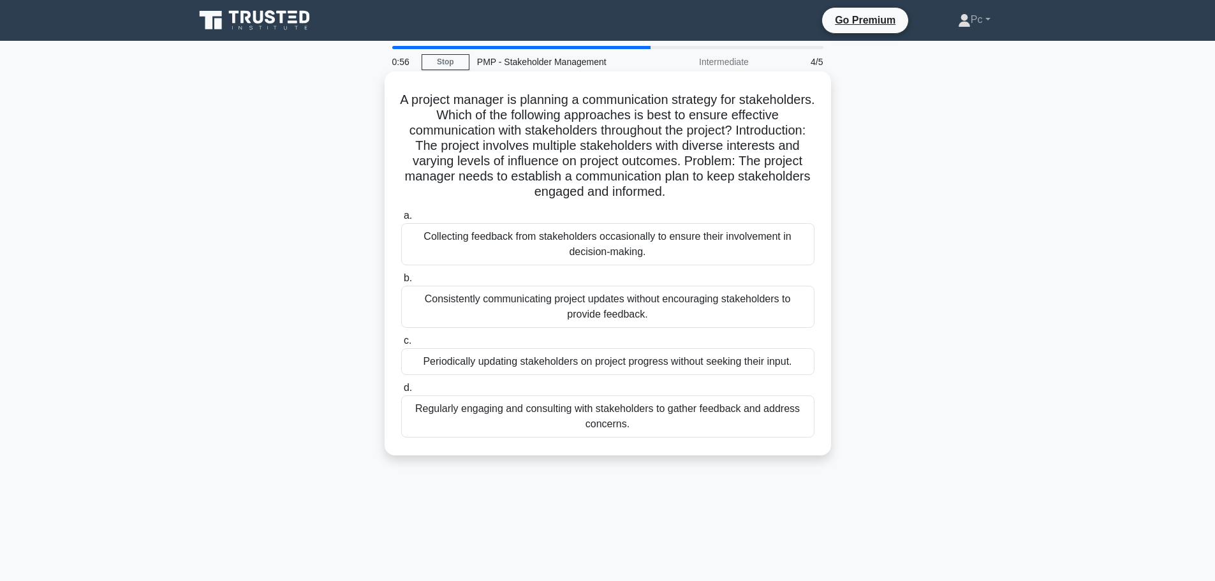
click at [602, 423] on div "Regularly engaging and consulting with stakeholders to gather feedback and addr…" at bounding box center [607, 416] width 413 height 42
click at [401, 392] on input "d. Regularly engaging and consulting with stakeholders to gather feedback and a…" at bounding box center [401, 388] width 0 height 8
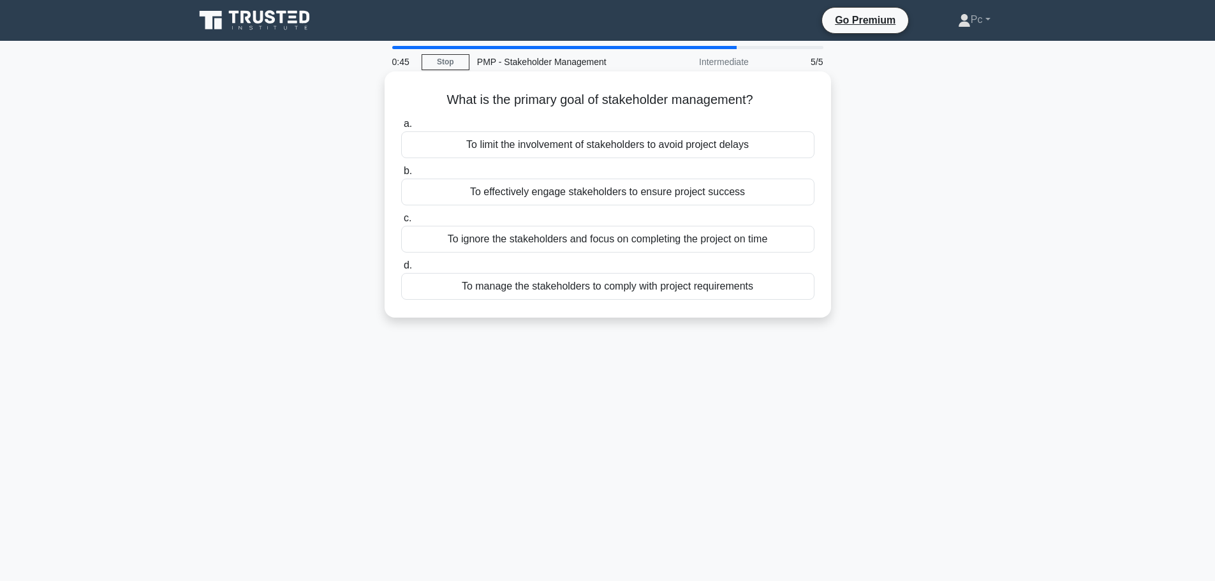
click at [601, 201] on div "To effectively engage stakeholders to ensure project success" at bounding box center [607, 192] width 413 height 27
click at [401, 175] on input "b. To effectively engage stakeholders to ensure project success" at bounding box center [401, 171] width 0 height 8
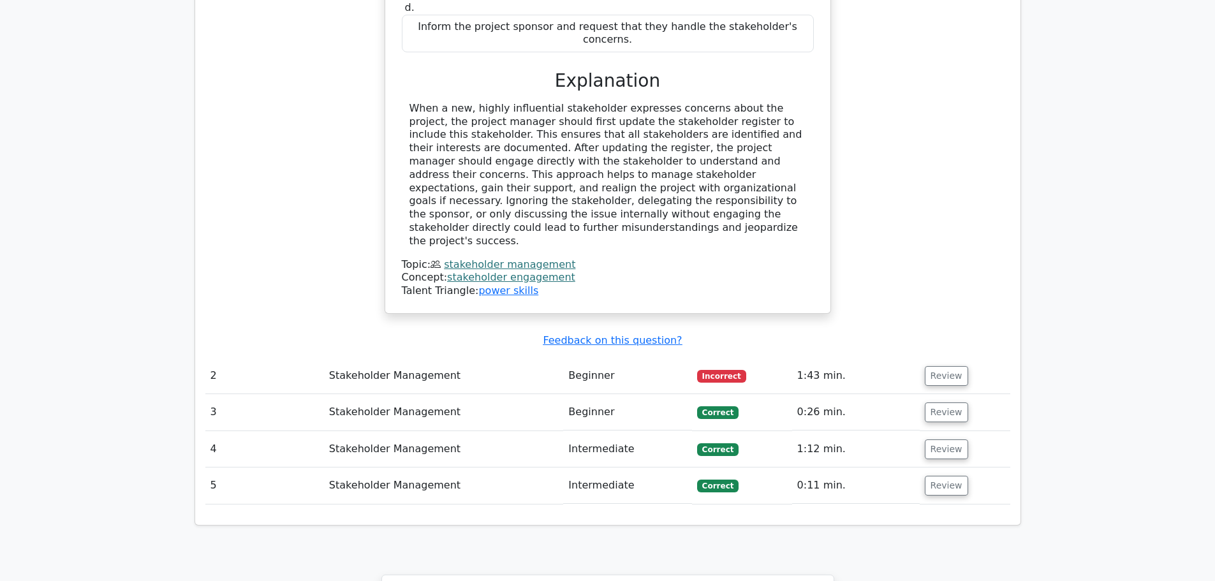
scroll to position [1326, 0]
click at [947, 367] on button "Review" at bounding box center [946, 377] width 43 height 20
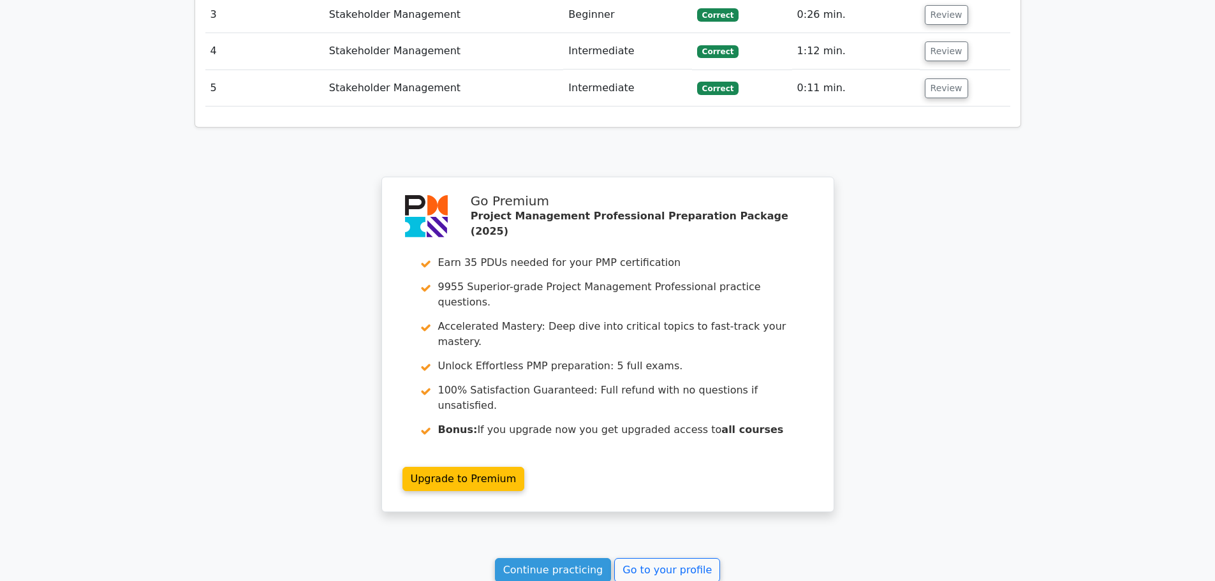
scroll to position [2430, 0]
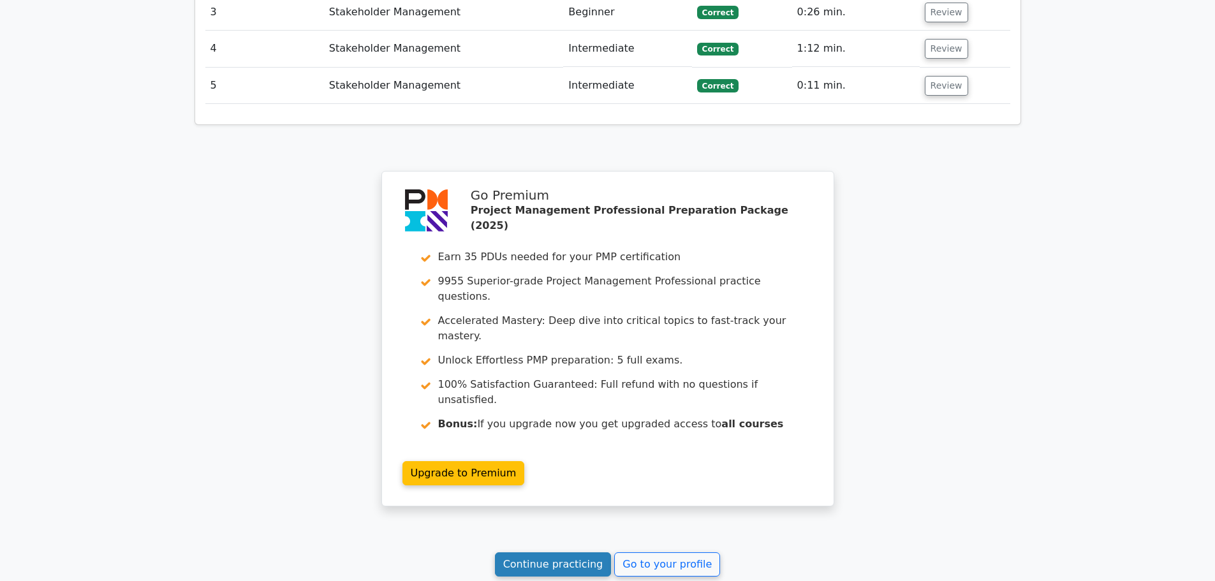
click at [536, 552] on link "Continue practicing" at bounding box center [553, 564] width 117 height 24
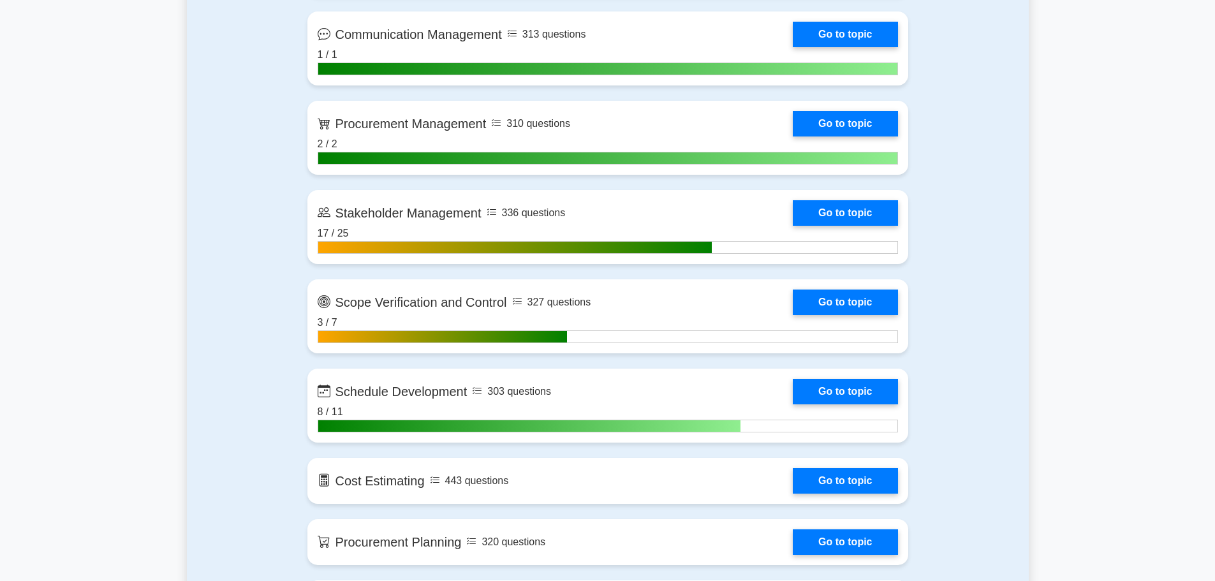
scroll to position [1531, 0]
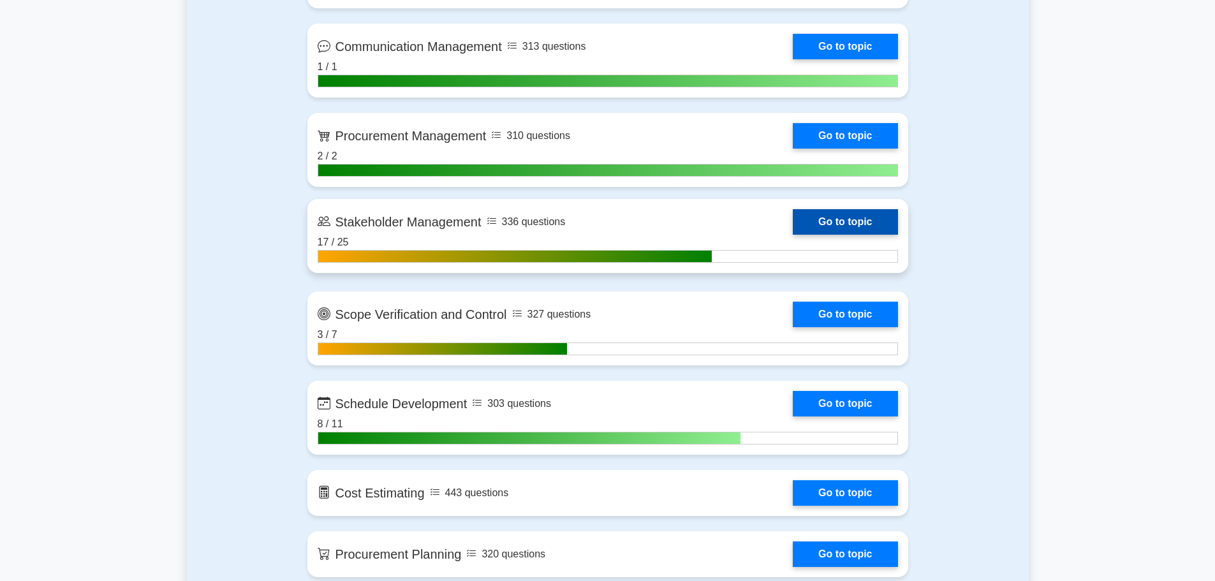
click at [793, 221] on link "Go to topic" at bounding box center [845, 222] width 105 height 26
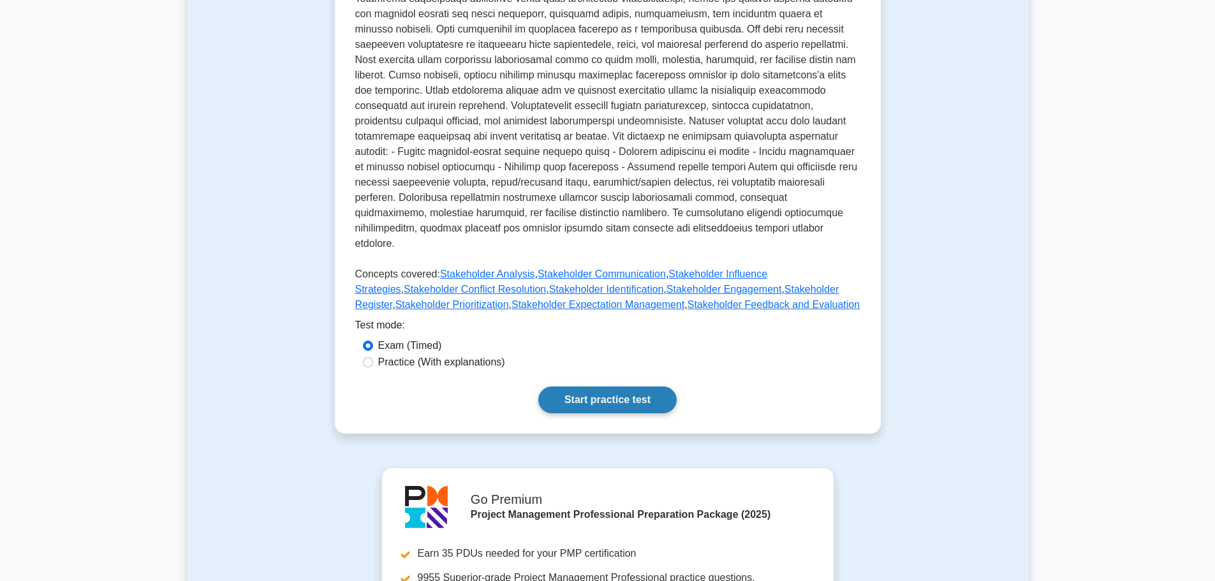
scroll to position [367, 0]
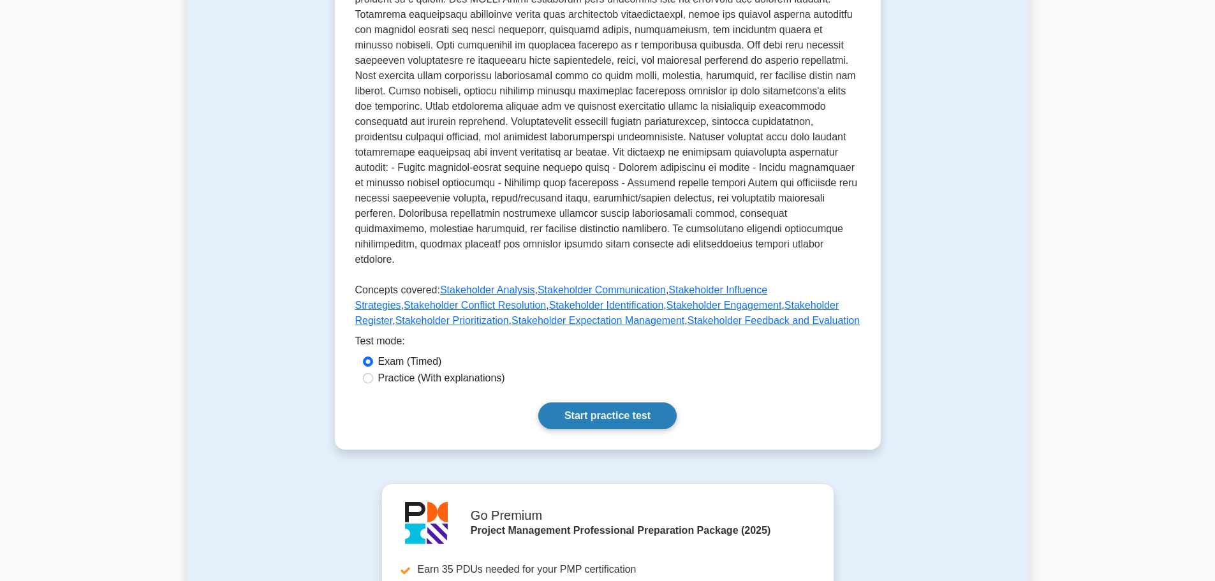
click at [617, 405] on link "Start practice test" at bounding box center [607, 415] width 138 height 27
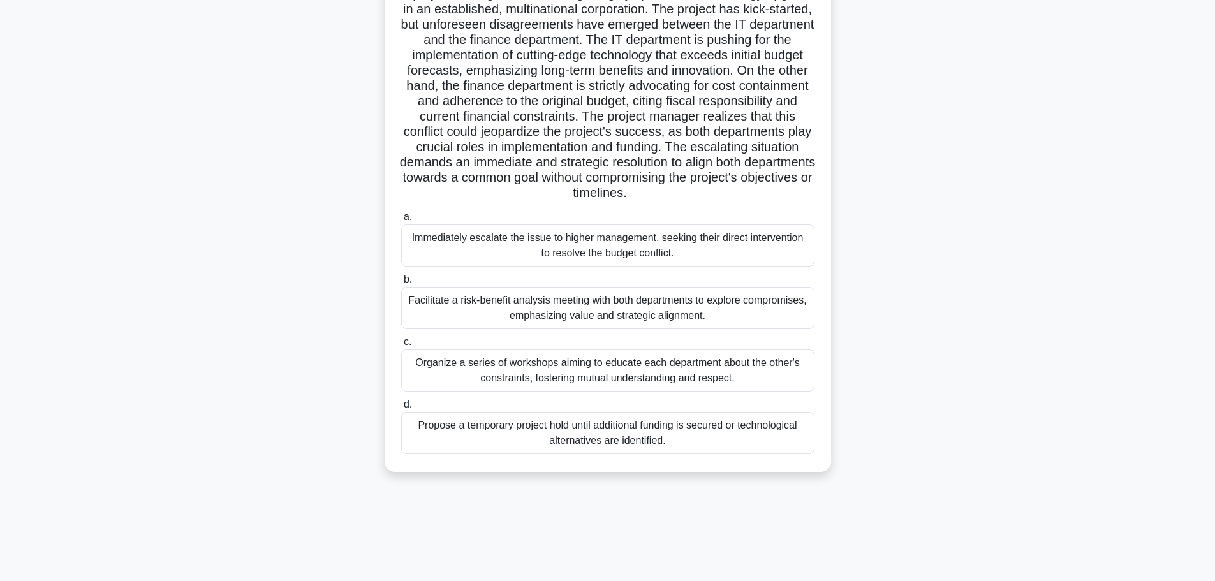
scroll to position [108, 0]
click at [599, 311] on div "Facilitate a risk-benefit analysis meeting with both departments to explore com…" at bounding box center [607, 306] width 413 height 42
click at [401, 282] on input "b. Facilitate a risk-benefit analysis meeting with both departments to explore …" at bounding box center [401, 278] width 0 height 8
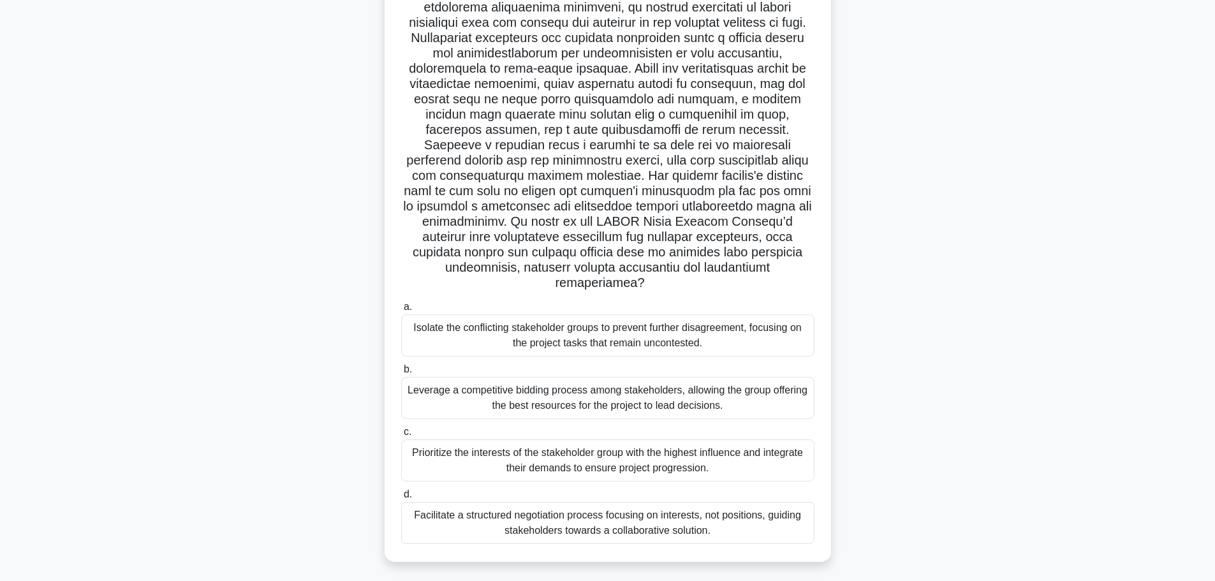
click at [670, 520] on div "Facilitate a structured negotiation process focusing on interests, not position…" at bounding box center [607, 523] width 413 height 42
click at [401, 499] on input "d. Facilitate a structured negotiation process focusing on interests, not posit…" at bounding box center [401, 494] width 0 height 8
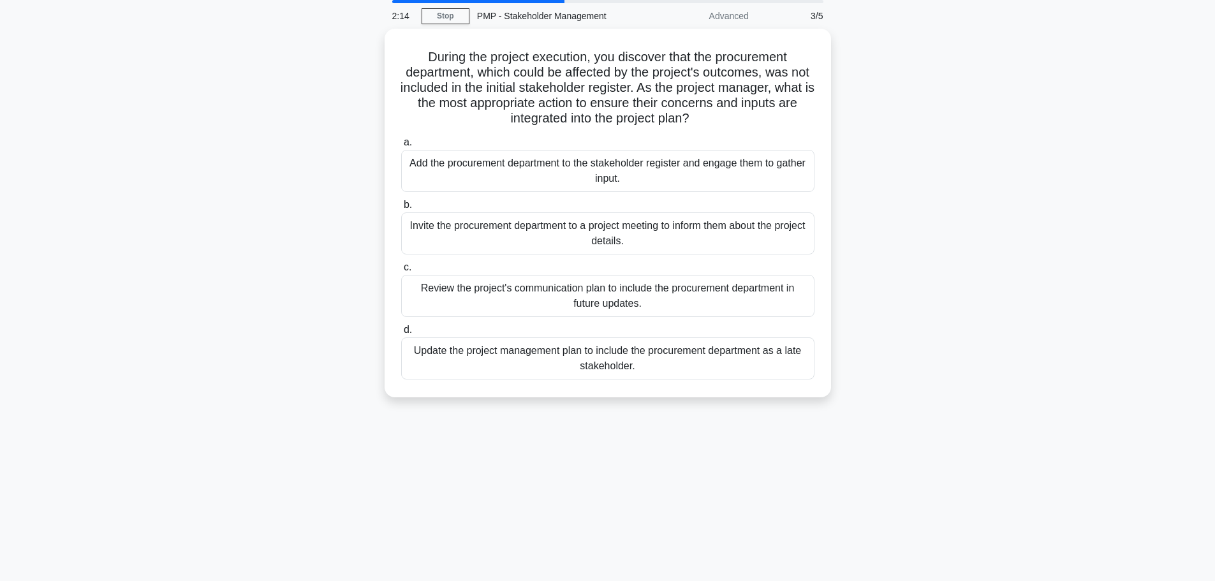
scroll to position [0, 0]
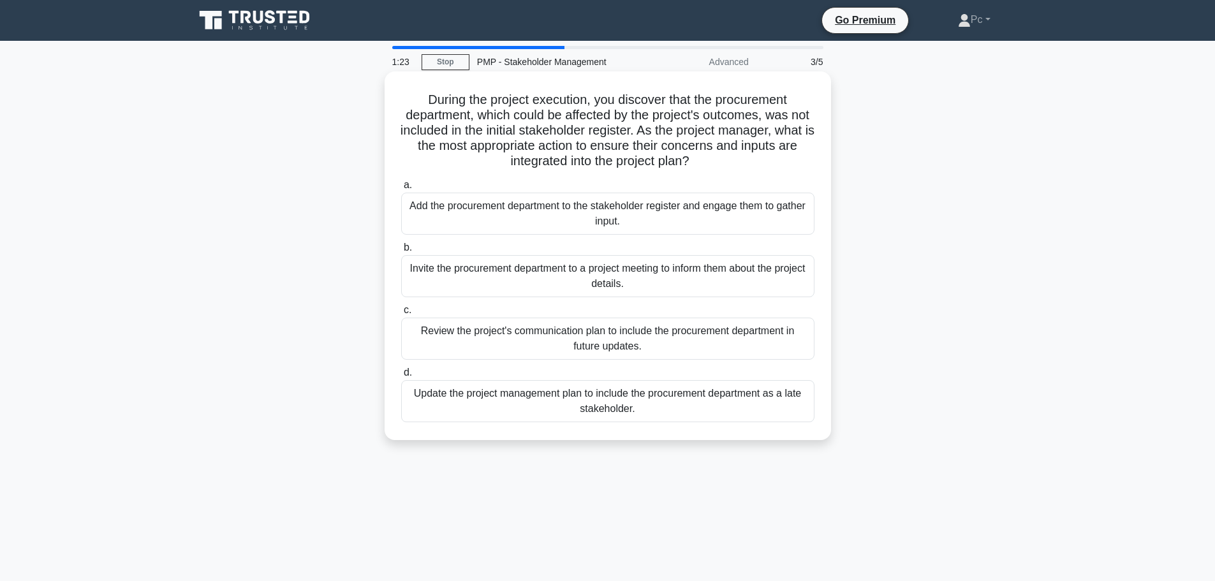
click at [761, 216] on div "Add the procurement department to the stakeholder register and engage them to g…" at bounding box center [607, 214] width 413 height 42
click at [401, 189] on input "a. Add the procurement department to the stakeholder register and engage them t…" at bounding box center [401, 185] width 0 height 8
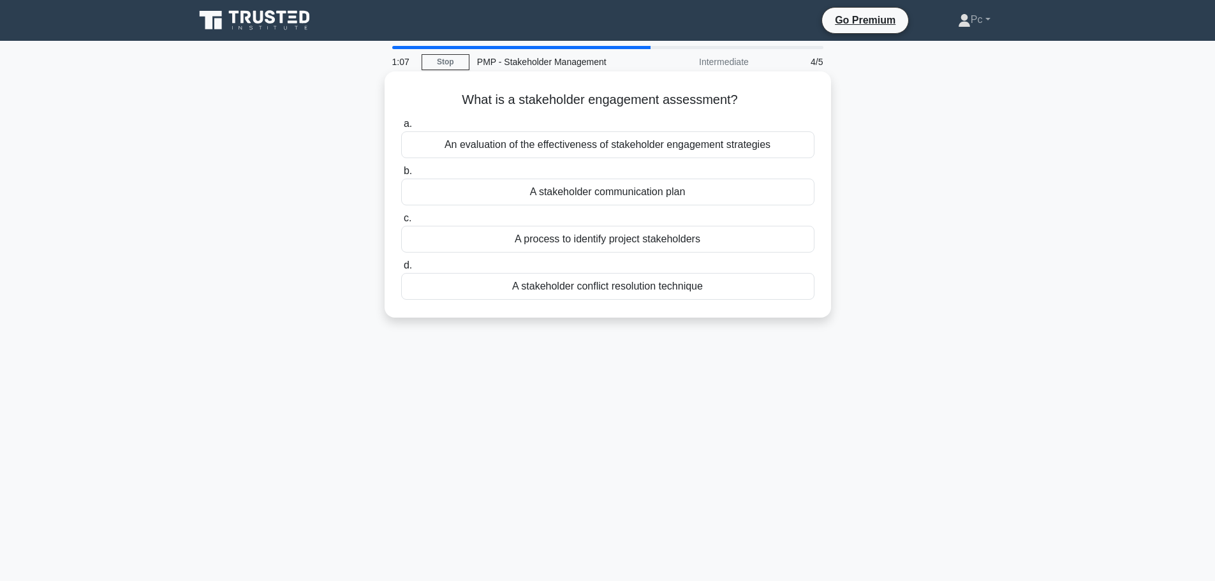
click at [570, 149] on div "An evaluation of the effectiveness of stakeholder engagement strategies" at bounding box center [607, 144] width 413 height 27
click at [401, 128] on input "a. An evaluation of the effectiveness of stakeholder engagement strategies" at bounding box center [401, 124] width 0 height 8
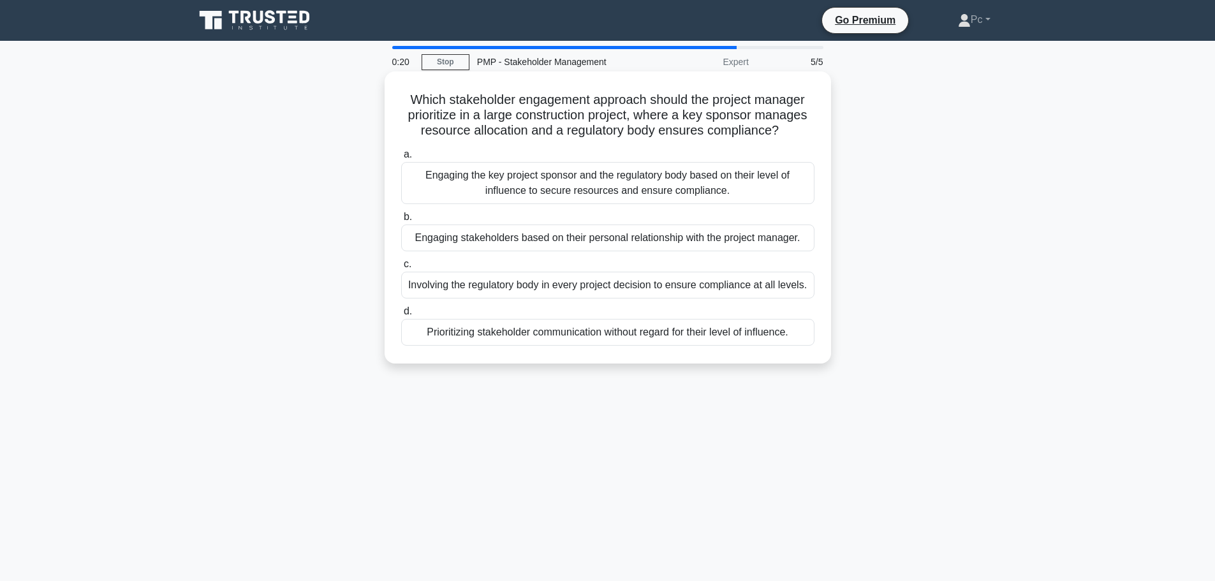
click at [619, 179] on div "Engaging the key project sponsor and the regulatory body based on their level o…" at bounding box center [607, 183] width 413 height 42
click at [401, 159] on input "a. Engaging the key project sponsor and the regulatory body based on their leve…" at bounding box center [401, 155] width 0 height 8
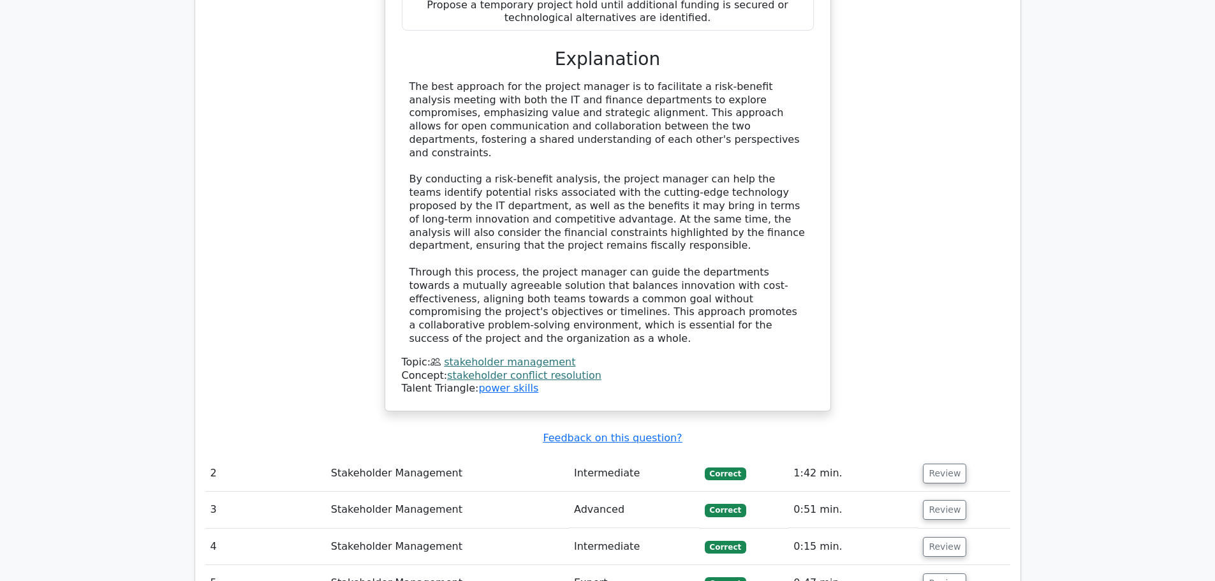
scroll to position [1531, 0]
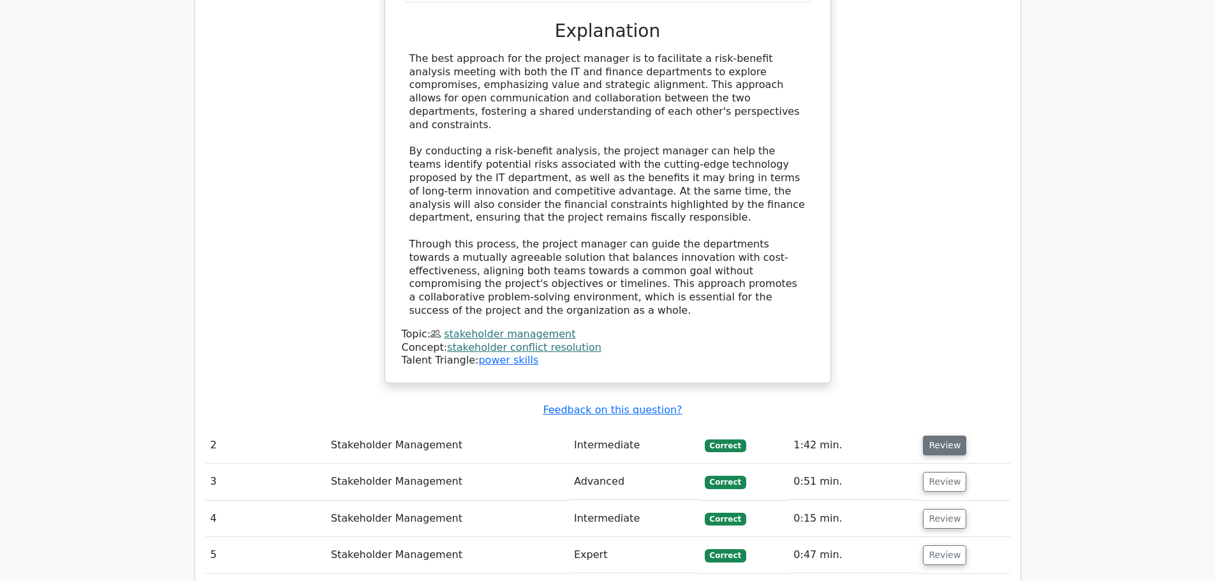
click at [942, 436] on button "Review" at bounding box center [944, 446] width 43 height 20
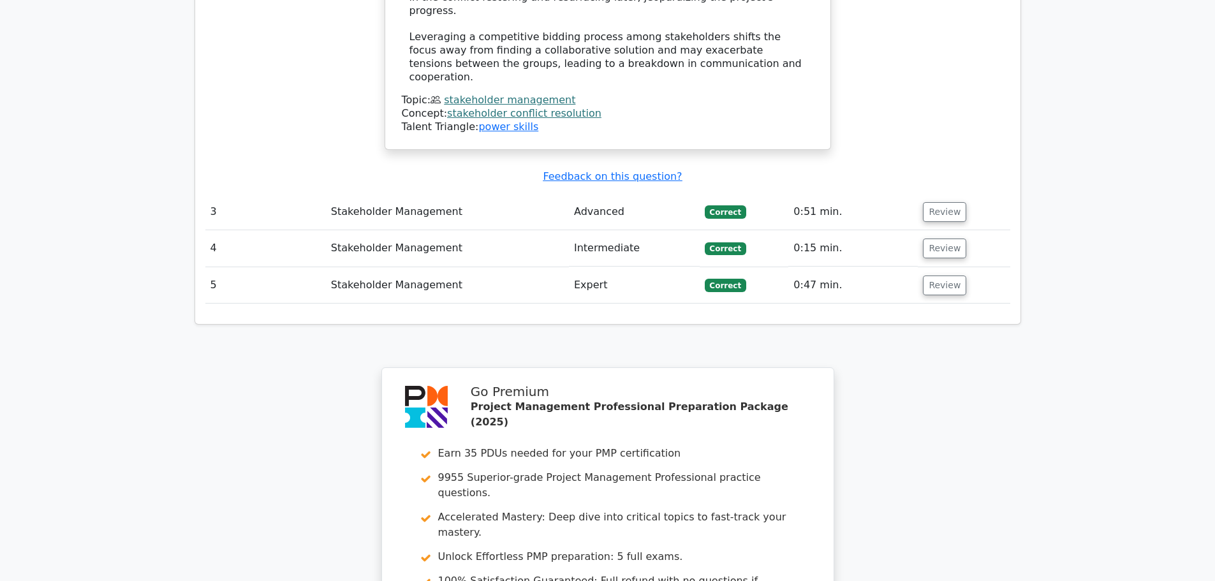
scroll to position [2997, 0]
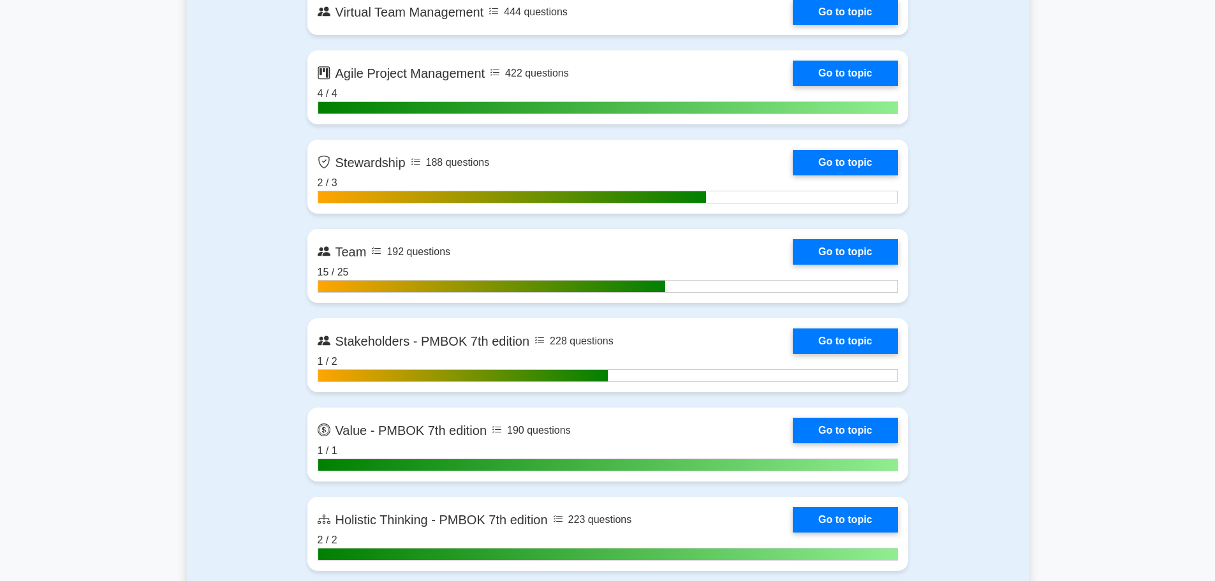
scroll to position [3189, 0]
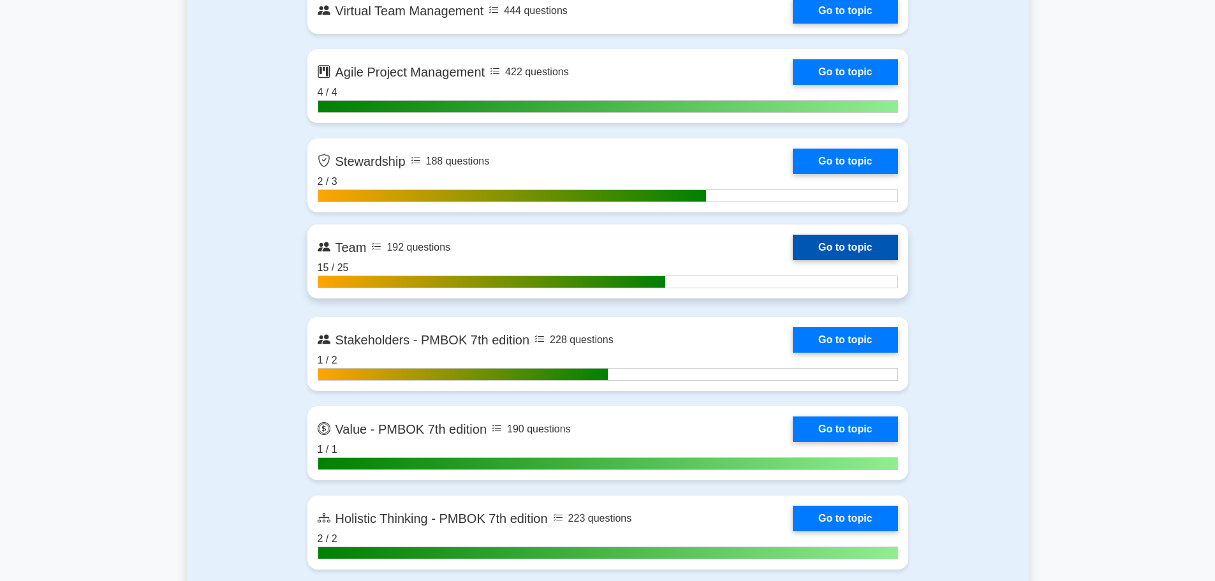
click at [793, 257] on link "Go to topic" at bounding box center [845, 248] width 105 height 26
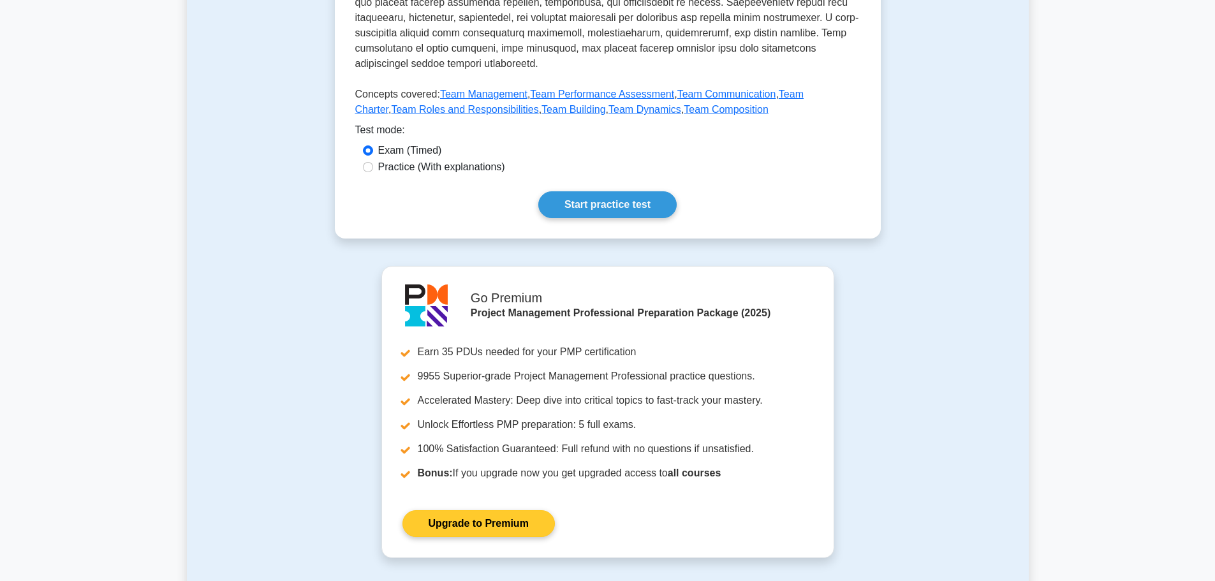
scroll to position [528, 0]
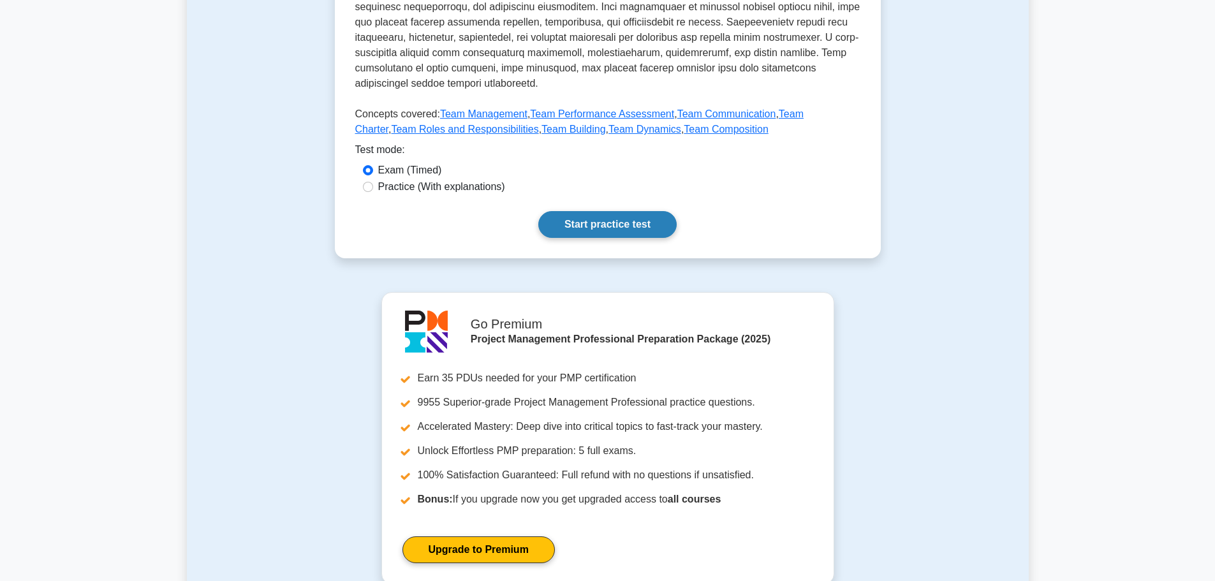
drag, startPoint x: 606, startPoint y: 206, endPoint x: 599, endPoint y: 208, distance: 7.3
click at [606, 211] on link "Start practice test" at bounding box center [607, 224] width 138 height 27
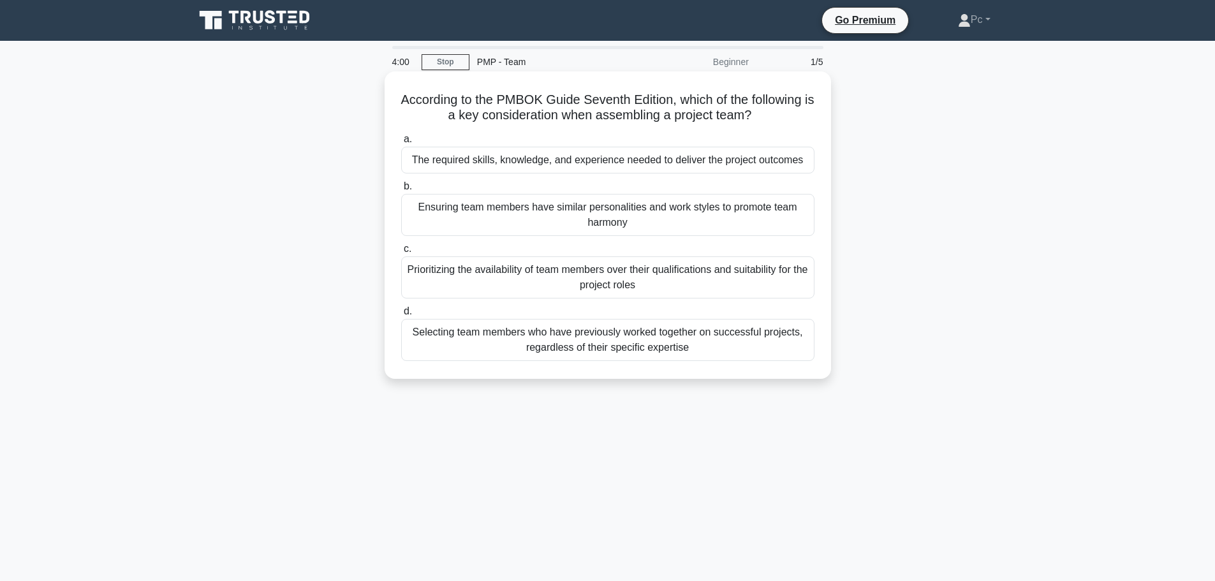
click at [609, 166] on div "The required skills, knowledge, and experience needed to deliver the project ou…" at bounding box center [607, 160] width 413 height 27
click at [401, 143] on input "a. The required skills, knowledge, and experience needed to deliver the project…" at bounding box center [401, 139] width 0 height 8
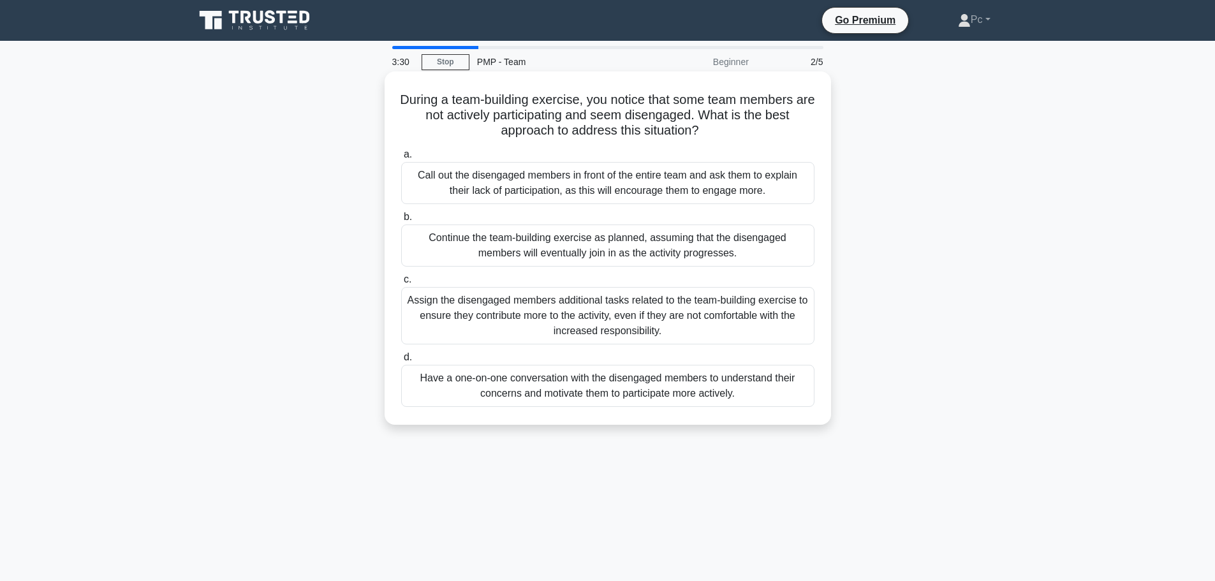
click at [605, 395] on div "Have a one-on-one conversation with the disengaged members to understand their …" at bounding box center [607, 386] width 413 height 42
click at [401, 362] on input "d. Have a one-on-one conversation with the disengaged members to understand the…" at bounding box center [401, 357] width 0 height 8
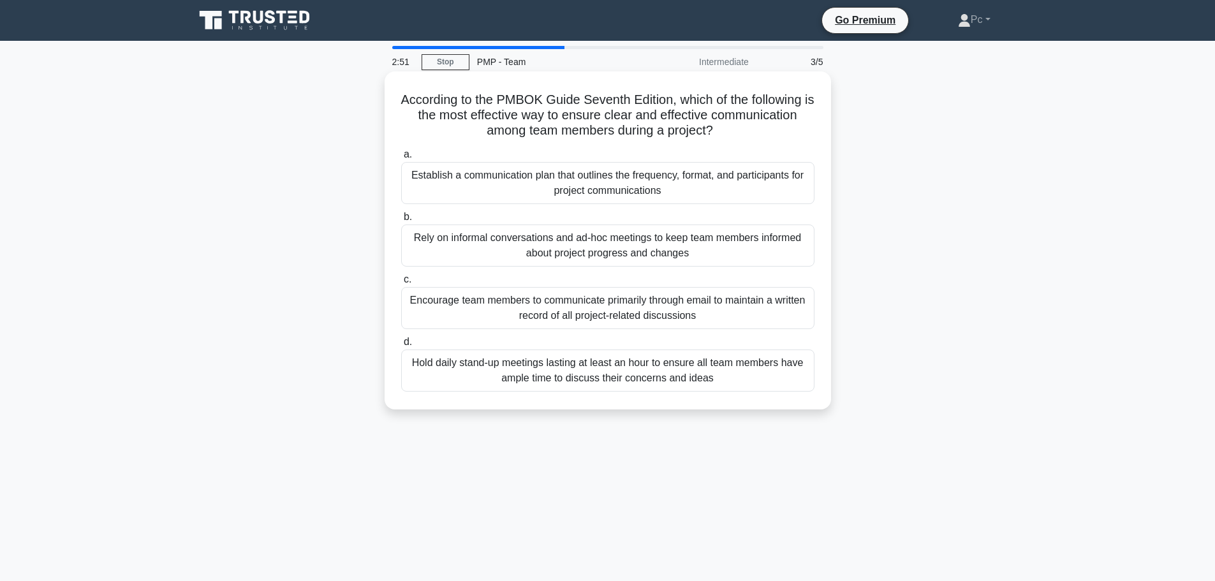
click at [646, 193] on div "Establish a communication plan that outlines the frequency, format, and partici…" at bounding box center [607, 183] width 413 height 42
click at [401, 159] on input "a. Establish a communication plan that outlines the frequency, format, and part…" at bounding box center [401, 155] width 0 height 8
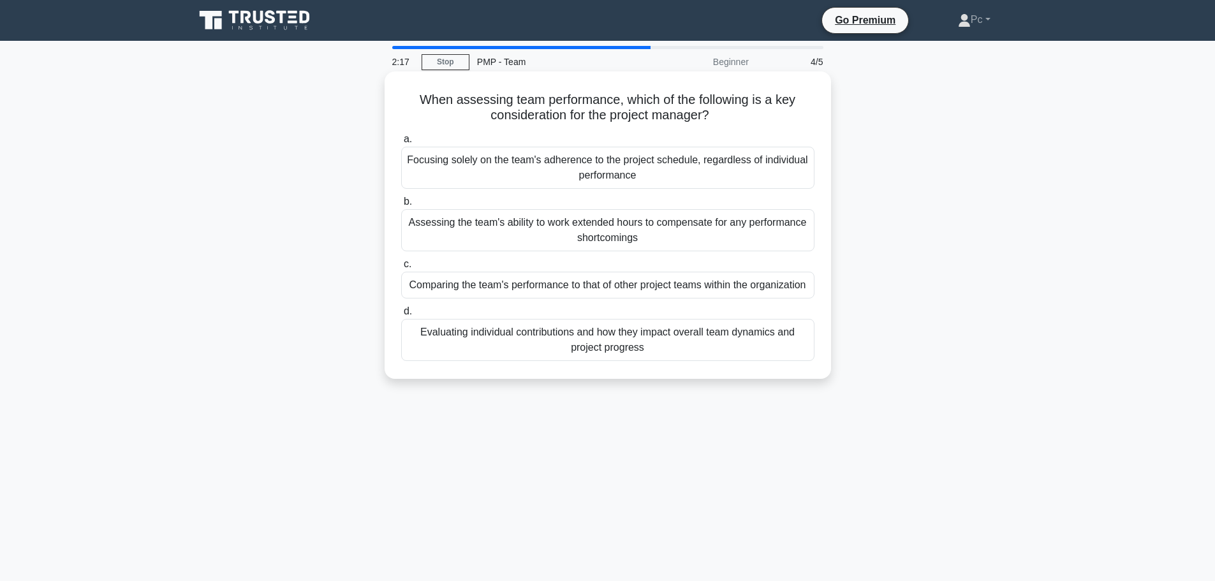
click at [615, 360] on div "Evaluating individual contributions and how they impact overall team dynamics a…" at bounding box center [607, 340] width 413 height 42
click at [401, 316] on input "d. Evaluating individual contributions and how they impact overall team dynamic…" at bounding box center [401, 311] width 0 height 8
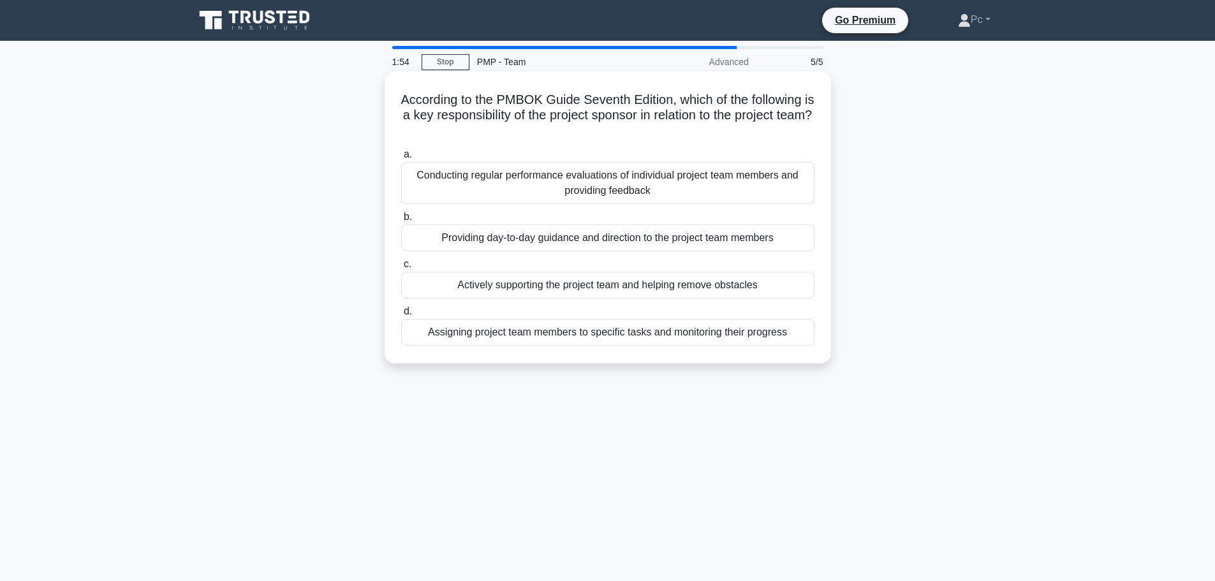
click at [580, 290] on div "Actively supporting the project team and helping remove obstacles" at bounding box center [607, 285] width 413 height 27
click at [401, 268] on input "c. Actively supporting the project team and helping remove obstacles" at bounding box center [401, 264] width 0 height 8
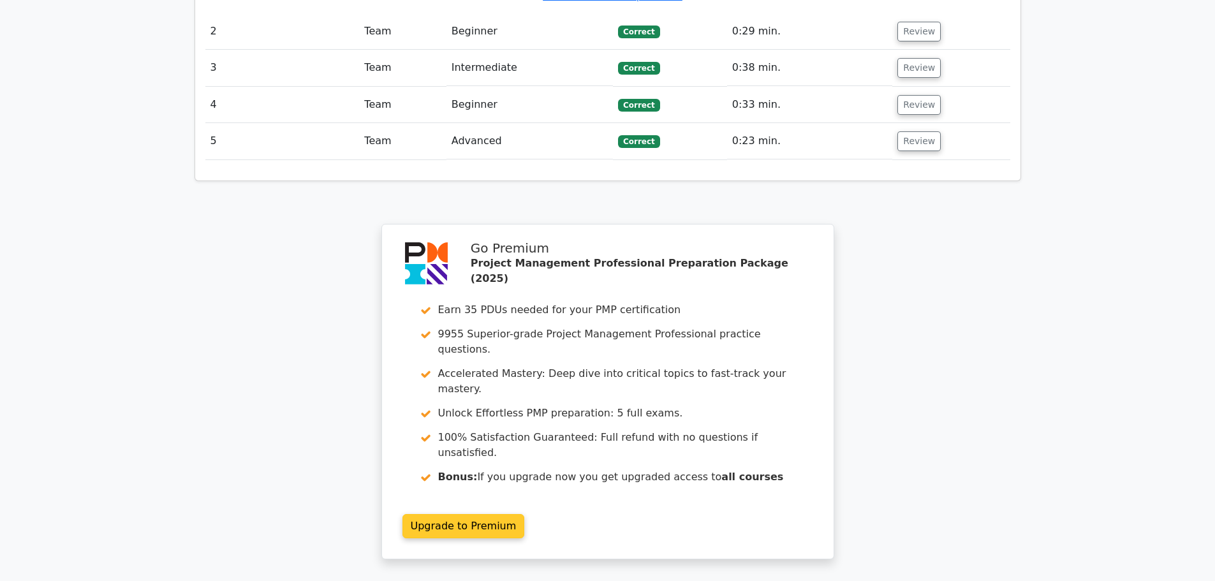
scroll to position [1624, 0]
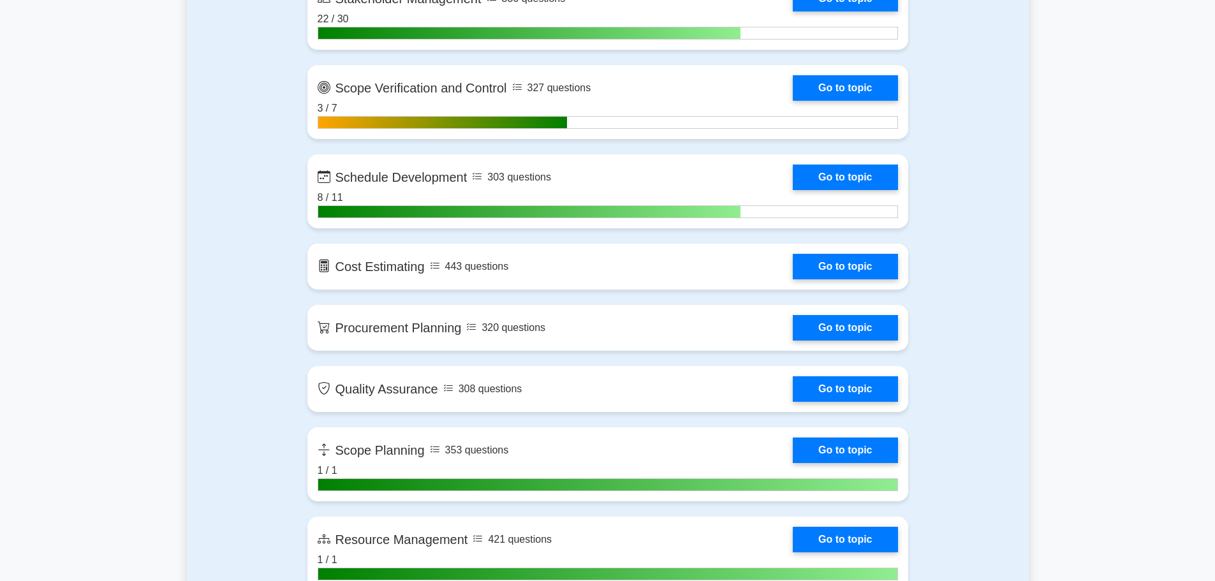
scroll to position [1756, 0]
